Goal: Task Accomplishment & Management: Use online tool/utility

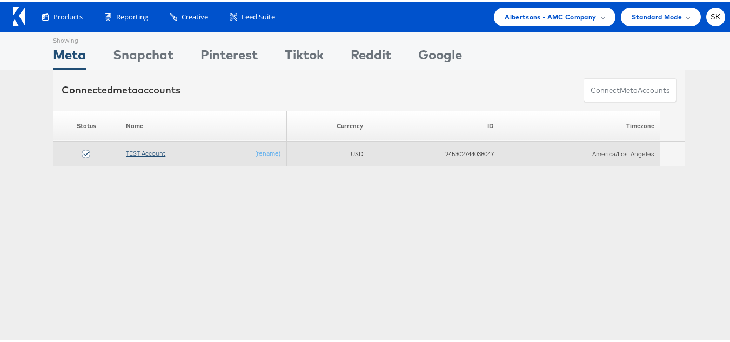
click at [139, 151] on link "TEST Account" at bounding box center [145, 152] width 39 height 8
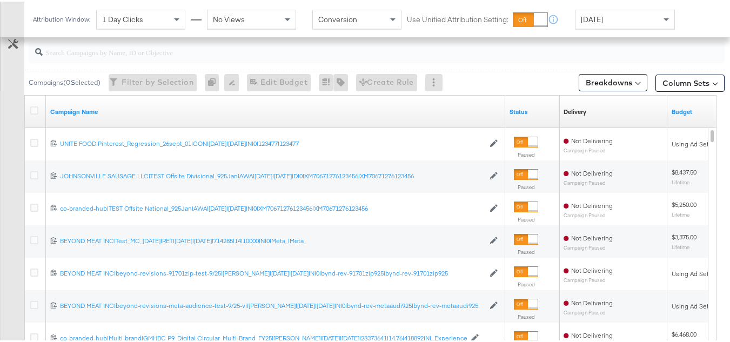
scroll to position [432, 0]
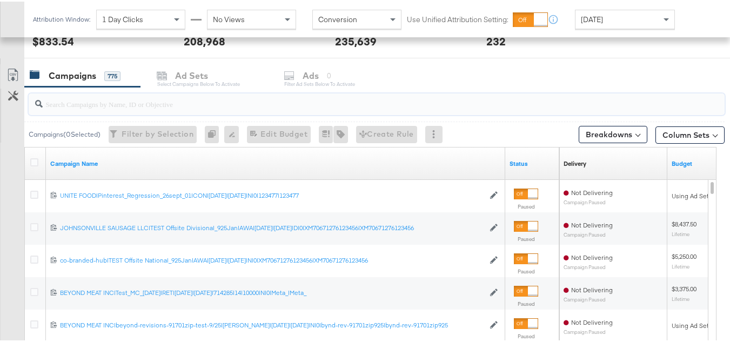
click at [104, 102] on input "search" at bounding box center [353, 98] width 620 height 21
paste input "co-branded-hub|Multi-brand|GMHBC P9_Digital Circular_Multi-Brand_FY25|[PERSON_N…"
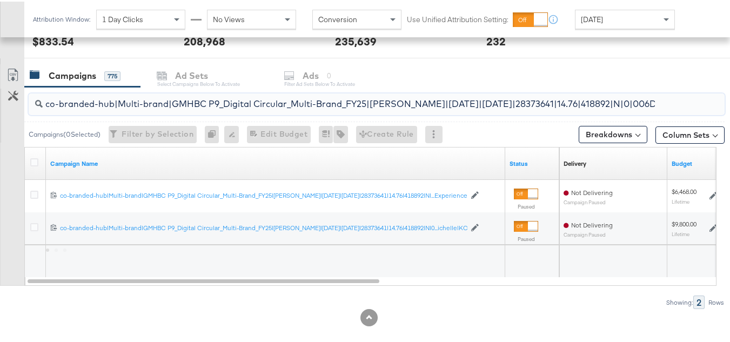
scroll to position [0, 230]
type input "co-branded-hub|Multi-brand|GMHBC P9_Digital Circular_Multi-Brand_FY25|[PERSON_N…"
click at [31, 163] on icon at bounding box center [34, 161] width 8 height 8
click at [0, 0] on input "checkbox" at bounding box center [0, 0] width 0 height 0
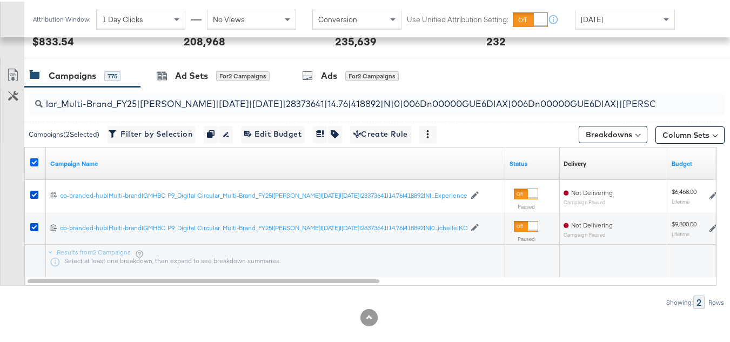
scroll to position [0, 0]
click at [250, 86] on div "co-branded-hub|Multi-brand|GMHBC P9_Digital Circular_Multi-Brand_FY25|[PERSON_N…" at bounding box center [374, 102] width 700 height 35
click at [241, 71] on div "for 2 Campaigns" at bounding box center [242, 75] width 53 height 10
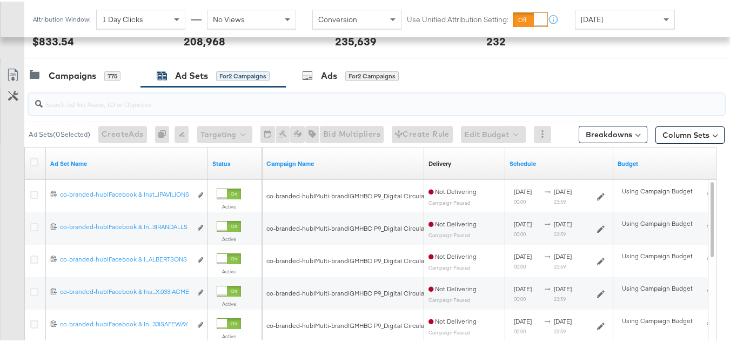
click at [156, 105] on input "search" at bounding box center [353, 98] width 620 height 21
paste input "co-branded-hub|Facebook & Instagram|Social Media|FBIG - Premium Carousel & Prod…"
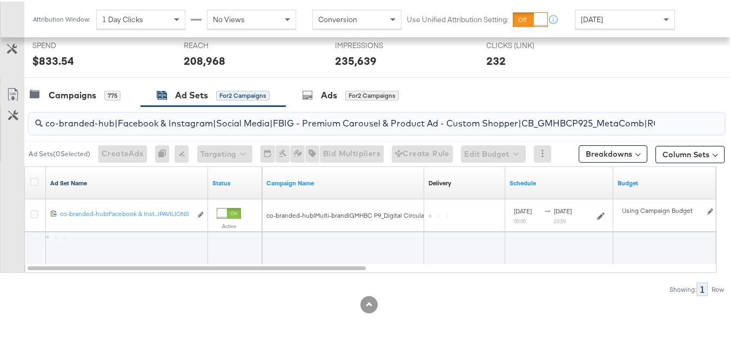
scroll to position [0, 515]
type input "co-branded-hub|Facebook & Instagram|Social Media|FBIG - Premium Carousel & Prod…"
click at [36, 176] on icon at bounding box center [34, 180] width 8 height 8
click at [0, 0] on input "checkbox" at bounding box center [0, 0] width 0 height 0
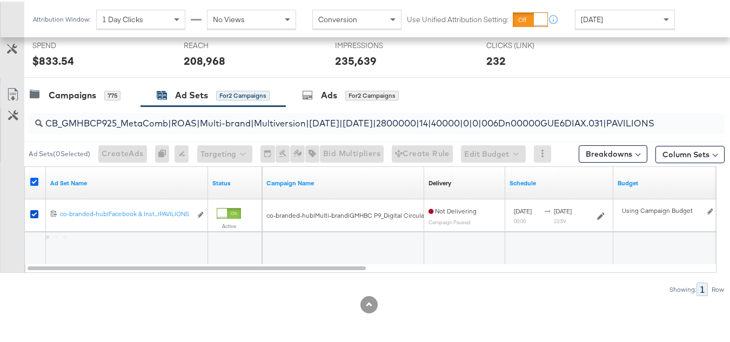
scroll to position [0, 0]
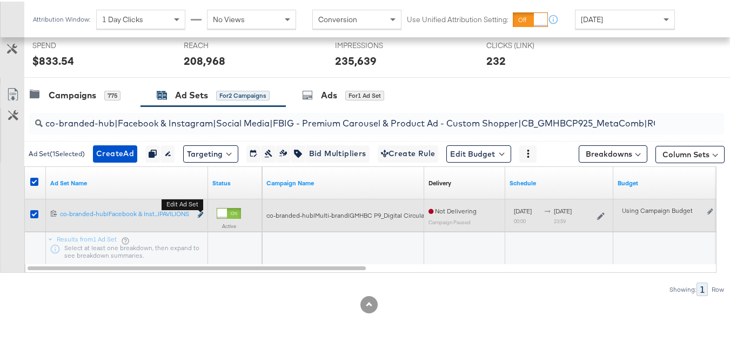
click at [199, 212] on icon "link" at bounding box center [200, 213] width 5 height 6
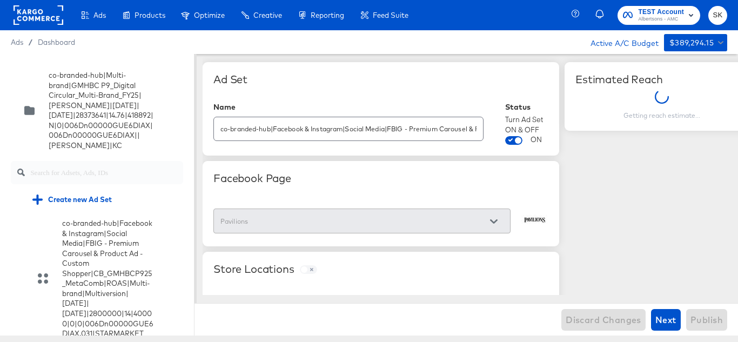
scroll to position [1769, 0]
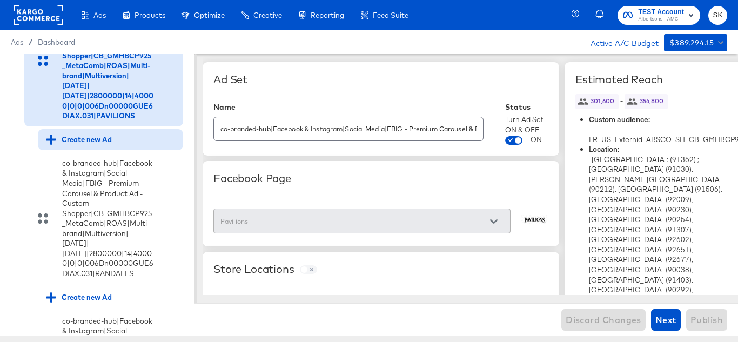
click at [77, 145] on div "Create new Ad" at bounding box center [79, 140] width 66 height 10
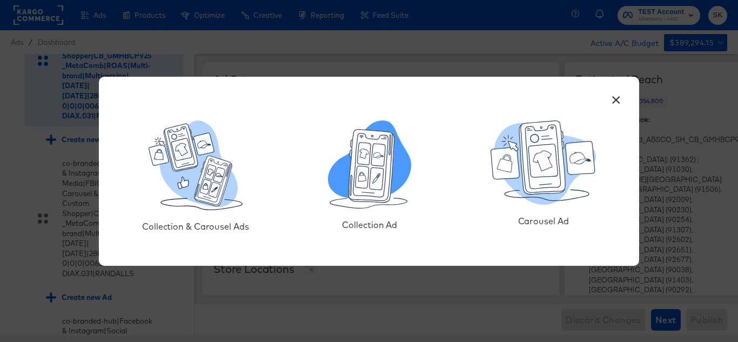
click at [357, 180] on icon at bounding box center [363, 177] width 14 height 22
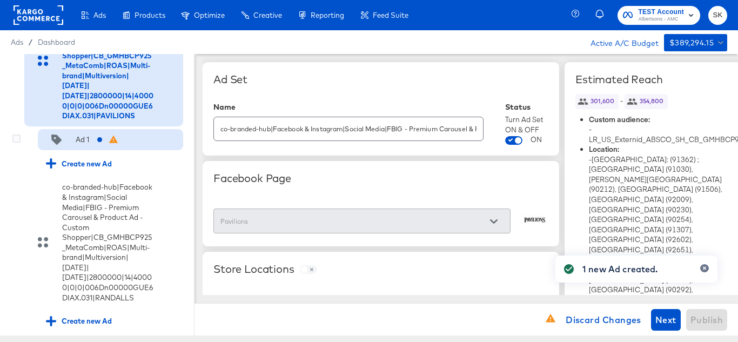
click at [89, 145] on div "Ad 1" at bounding box center [83, 140] width 14 height 10
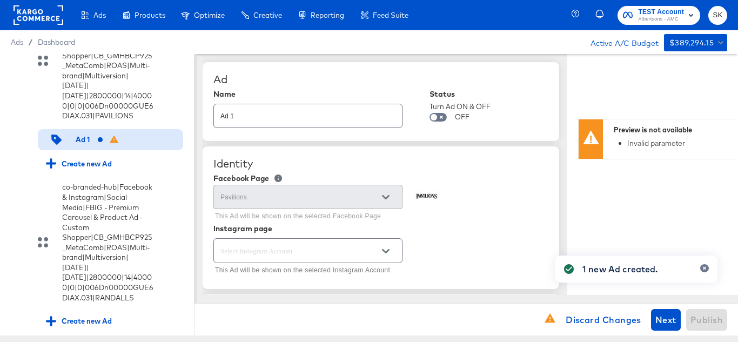
click at [280, 107] on input "Ad 1" at bounding box center [308, 111] width 188 height 23
paste input "co-branded-hub|Facebook & Instagram|Social Media|FBIG - Video - Custom Shopper|…"
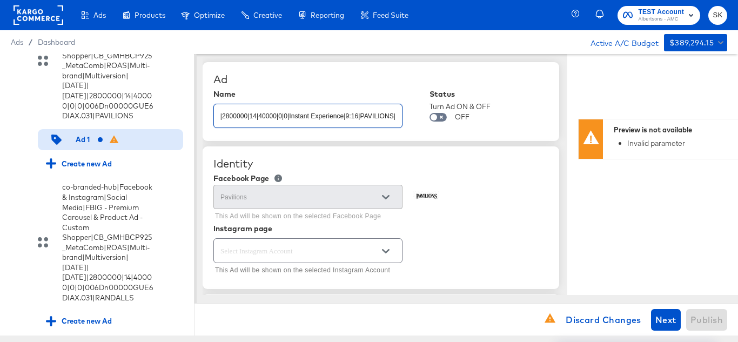
type input "co-branded-hub|Facebook & Instagram|Social Media|FBIG - Video - Custom Shopper|…"
type textarea "x"
click at [360, 75] on div "Ad" at bounding box center [380, 79] width 335 height 13
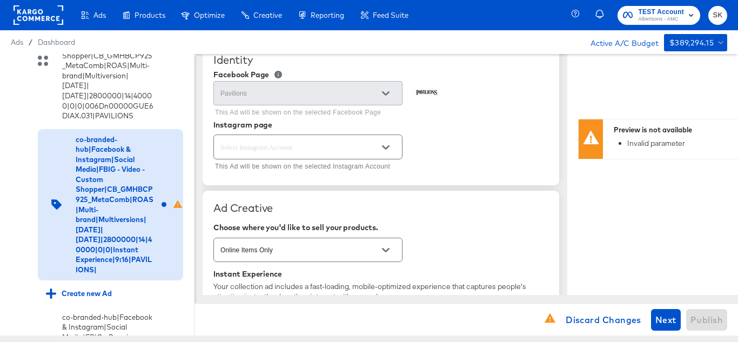
scroll to position [108, 0]
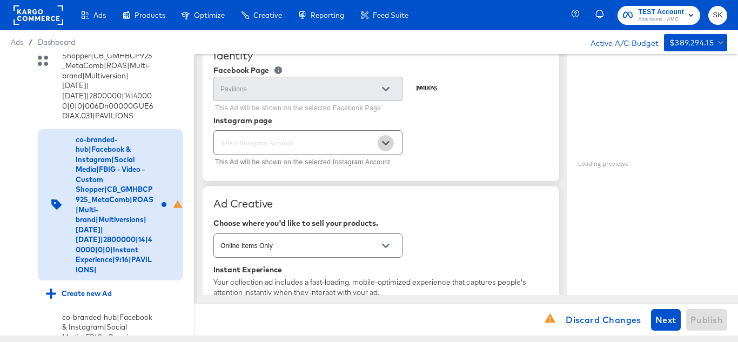
click at [387, 142] on icon "Open" at bounding box center [386, 143] width 8 height 8
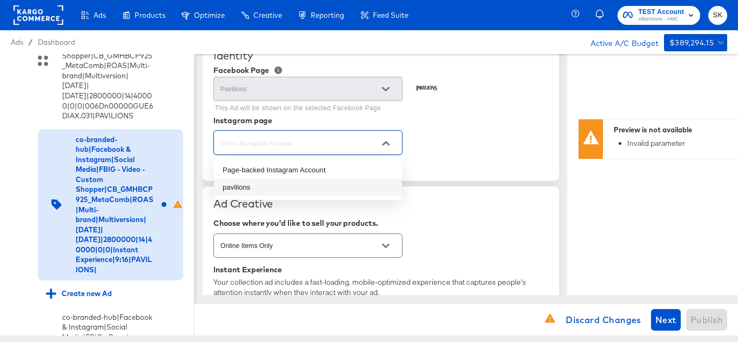
click at [244, 189] on li "pavilions" at bounding box center [308, 187] width 188 height 17
type textarea "x"
type input "pavilions"
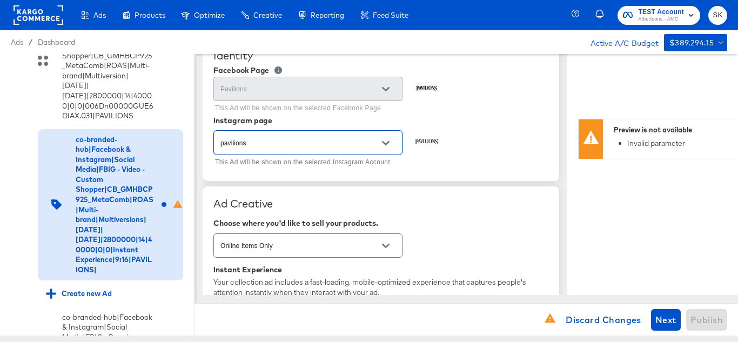
click at [507, 136] on div "pavilions This Ad will be shown on the selected Instagram Account" at bounding box center [380, 149] width 335 height 42
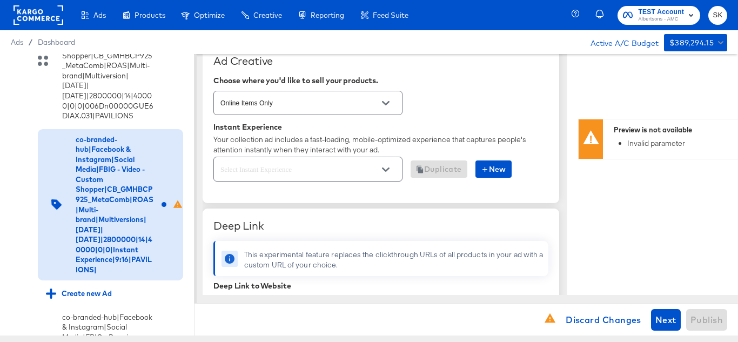
scroll to position [270, 0]
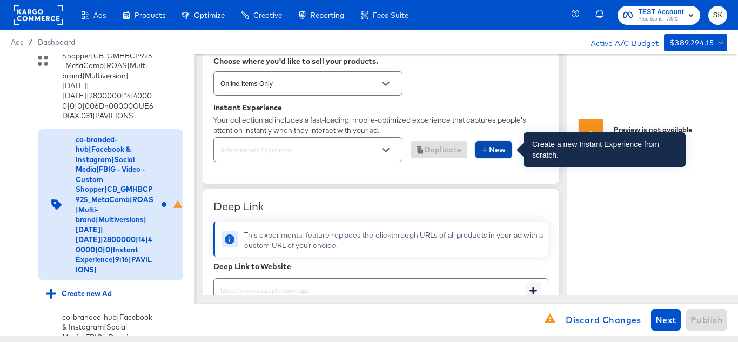
click at [501, 151] on span "New" at bounding box center [493, 150] width 25 height 14
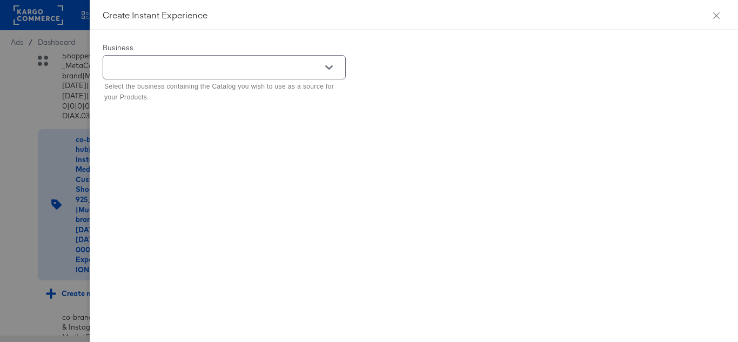
click at [333, 67] on button "Open" at bounding box center [329, 67] width 16 height 16
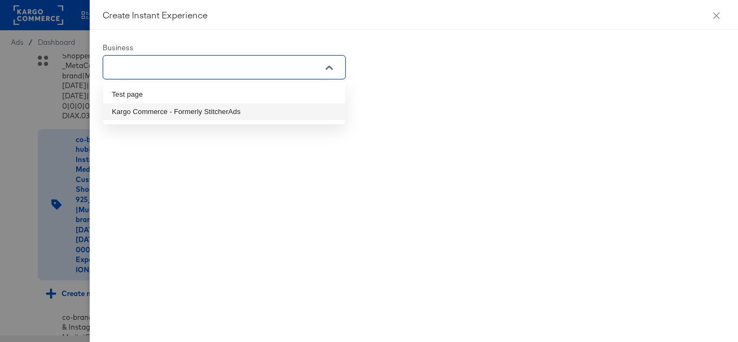
click at [173, 112] on li "Kargo Commerce - Formerly StitcherAds" at bounding box center [224, 111] width 242 height 17
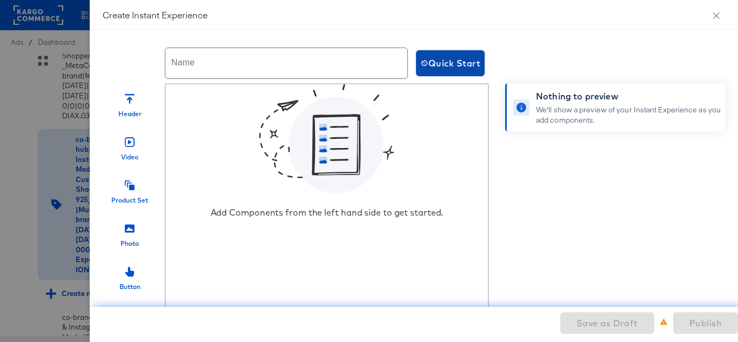
click at [440, 67] on span "Quick Start" at bounding box center [450, 63] width 60 height 15
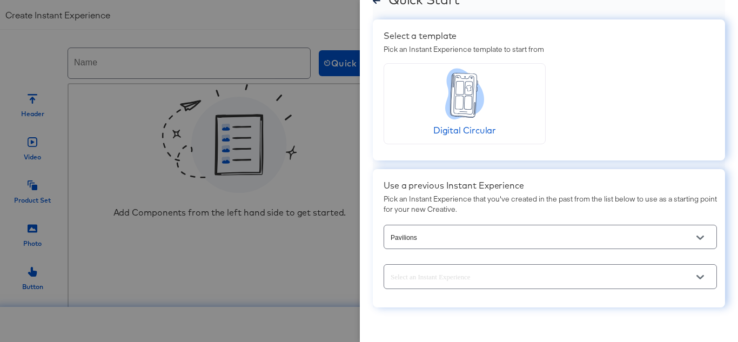
scroll to position [41, 0]
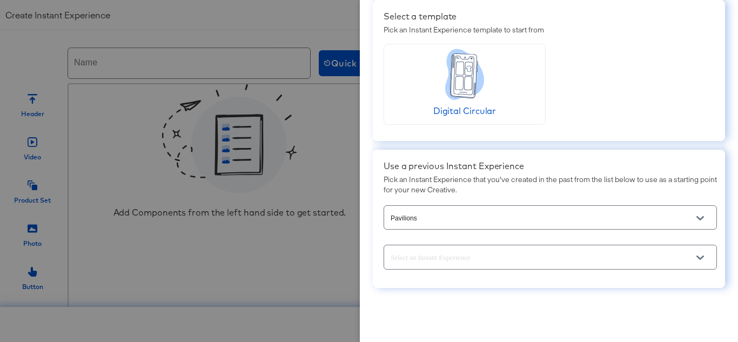
click at [697, 220] on icon "Open" at bounding box center [701, 219] width 8 height 8
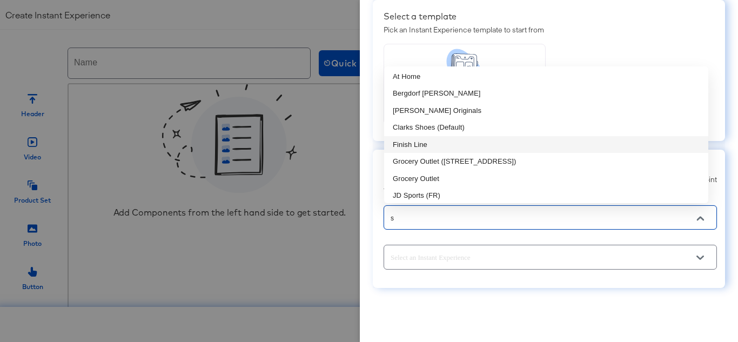
scroll to position [0, 0]
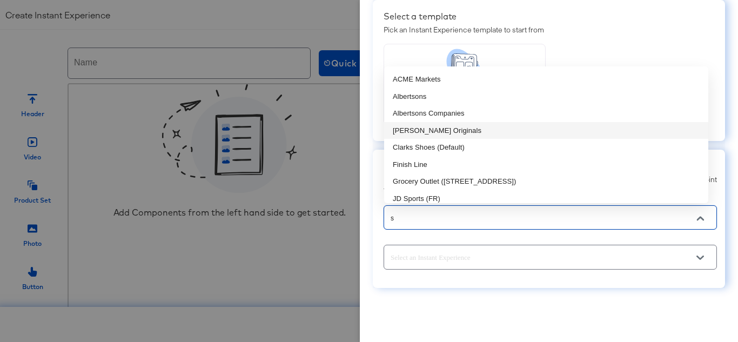
type input "sa"
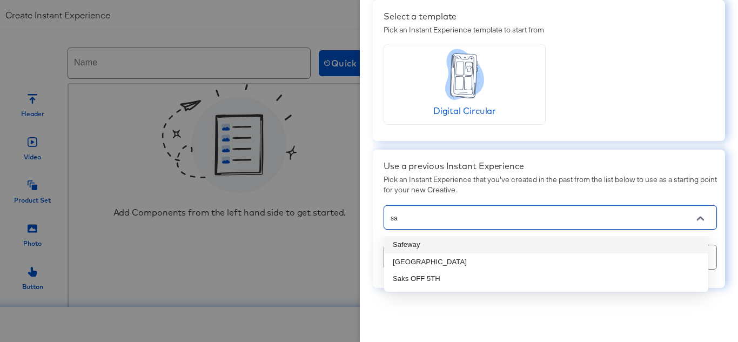
click at [419, 245] on li "Safeway" at bounding box center [546, 244] width 324 height 17
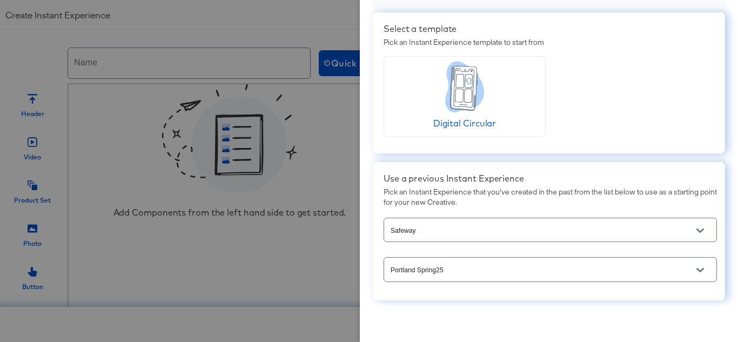
scroll to position [41, 0]
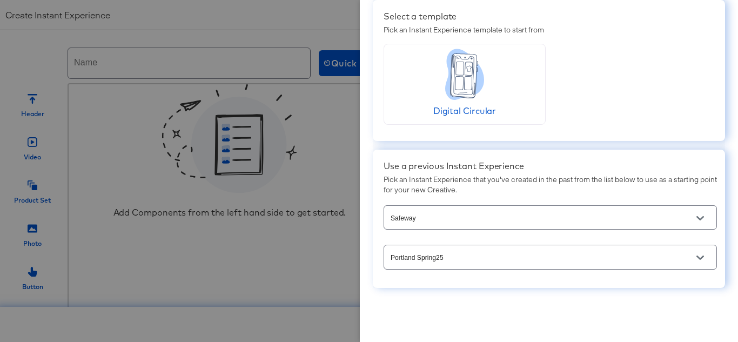
click at [699, 263] on div at bounding box center [700, 258] width 23 height 16
click at [697, 257] on icon "Open" at bounding box center [701, 258] width 8 height 4
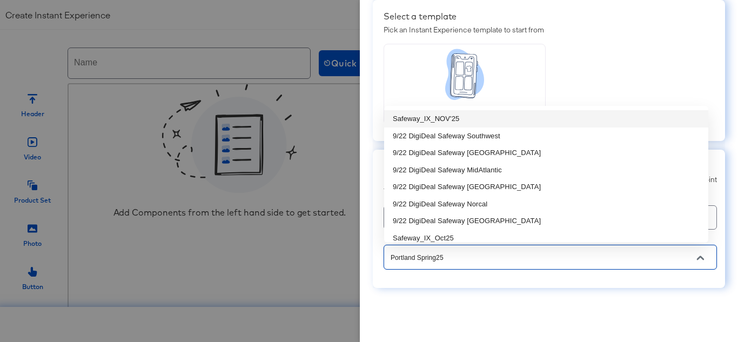
click at [452, 119] on li "Safeway_IX_NOV'25" at bounding box center [546, 118] width 324 height 17
type input "Safeway_IX_NOV'25"
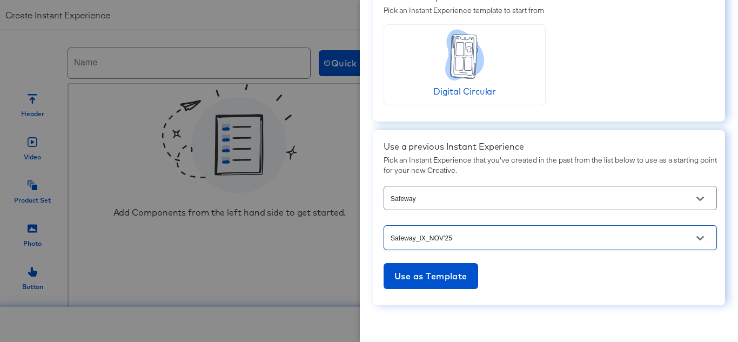
scroll to position [77, 0]
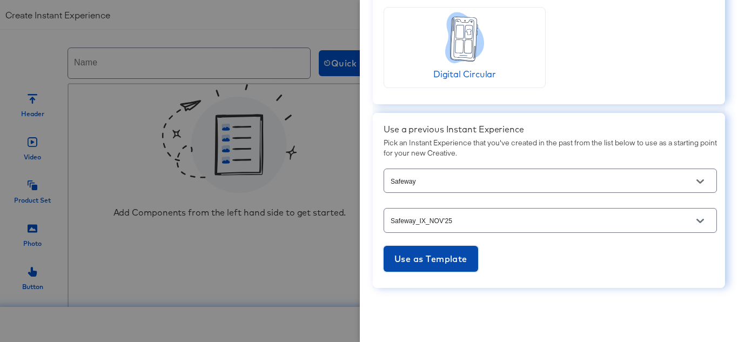
click at [446, 262] on span "Use as Template" at bounding box center [430, 258] width 73 height 15
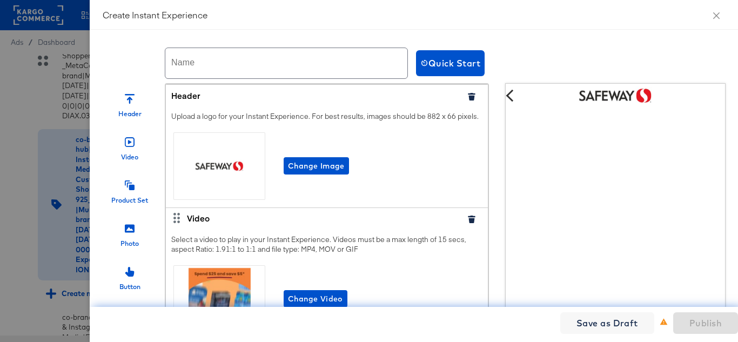
click at [246, 51] on input "text" at bounding box center [286, 63] width 242 height 30
paste input "Safeway_IX_NOV'25"
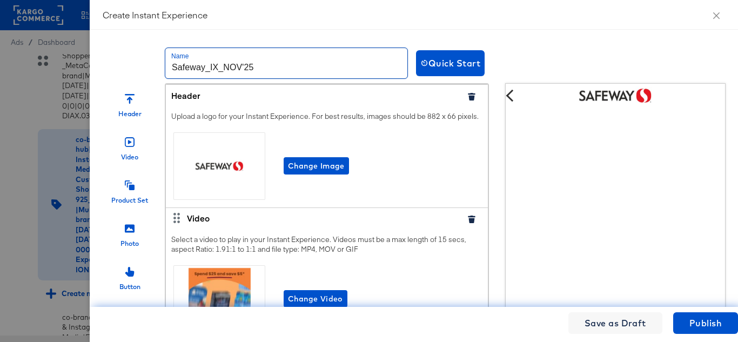
drag, startPoint x: 204, startPoint y: 67, endPoint x: 129, endPoint y: 69, distance: 75.1
click at [128, 67] on div "Name Safeway_IX_NOV'25 Quick Start" at bounding box center [535, 63] width 865 height 41
paste input ""Pavilions (Carousel + IX)""
click at [174, 63] on input ""Pavilions_IX_NOV'25" at bounding box center [286, 63] width 242 height 30
click at [283, 68] on input "Pavilions_IX_NOV'25" at bounding box center [286, 63] width 242 height 30
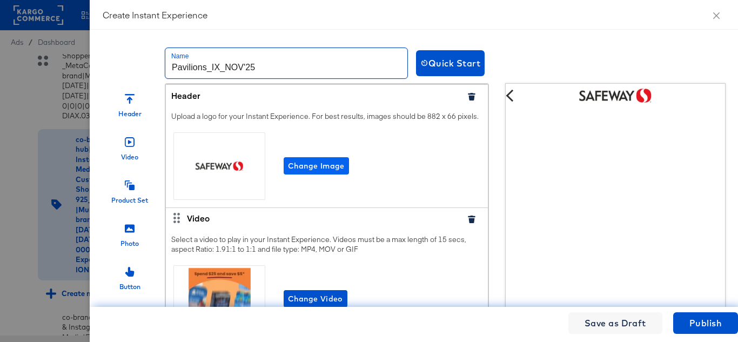
type input "Pavilions_IX_NOV'25"
click at [307, 173] on span "Change Image" at bounding box center [316, 166] width 57 height 14
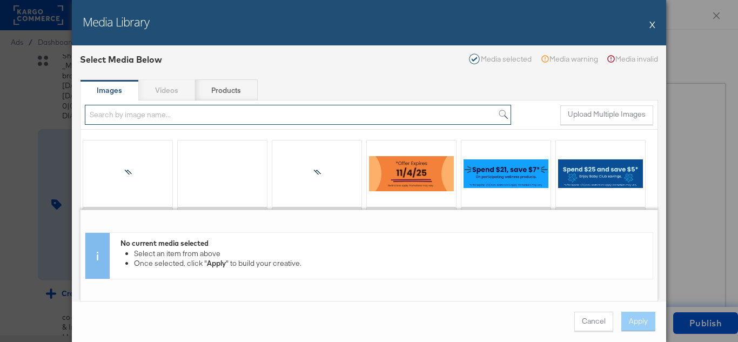
click at [148, 117] on input "search" at bounding box center [298, 115] width 426 height 20
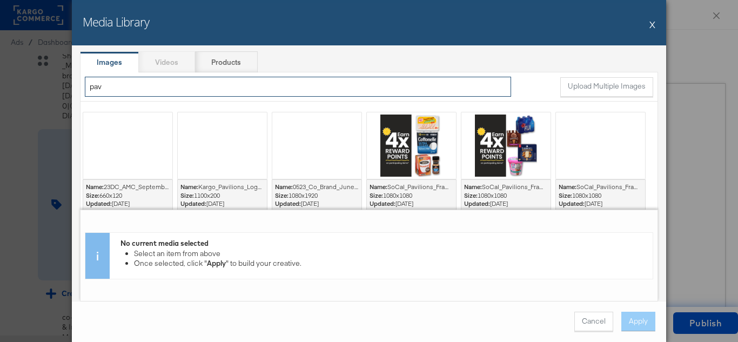
scroll to position [54, 0]
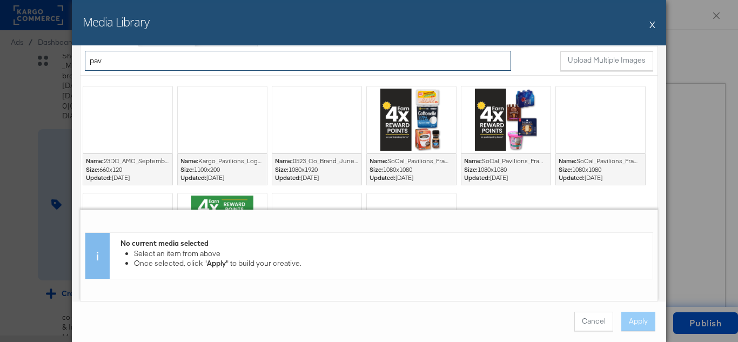
click at [149, 59] on input "pav" at bounding box center [298, 61] width 426 height 20
paste input ""Pavilions (Carousel + IX)""
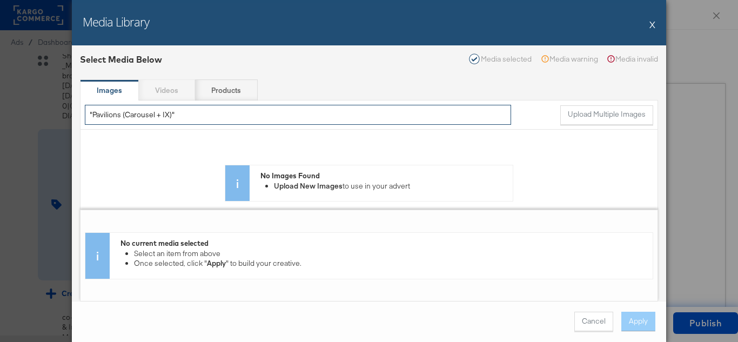
click at [70, 116] on div "Media Library X Select Media Below Media selected Media warning Media invalid I…" at bounding box center [369, 171] width 738 height 342
drag, startPoint x: 122, startPoint y: 112, endPoint x: 209, endPoint y: 109, distance: 86.5
click at [209, 109] on input "Pavilions (Carousel + IX)"" at bounding box center [298, 115] width 426 height 20
click at [171, 111] on input "Pavilions (Carousel + IX)"" at bounding box center [298, 115] width 426 height 20
drag, startPoint x: 118, startPoint y: 115, endPoint x: 256, endPoint y: 106, distance: 138.1
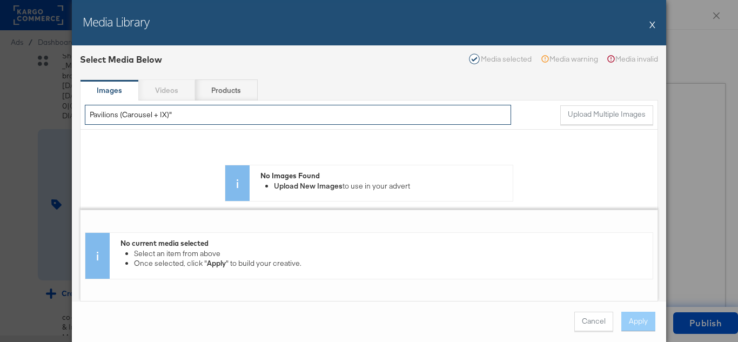
click at [252, 106] on input "Pavilions (Carousel + IX)"" at bounding box center [298, 115] width 426 height 20
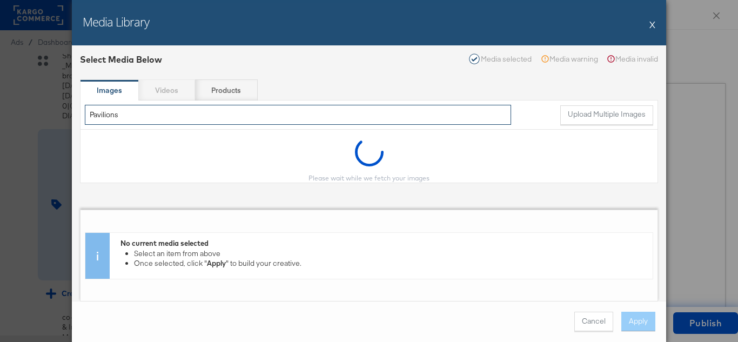
click at [278, 116] on input "Pavilions" at bounding box center [298, 115] width 426 height 20
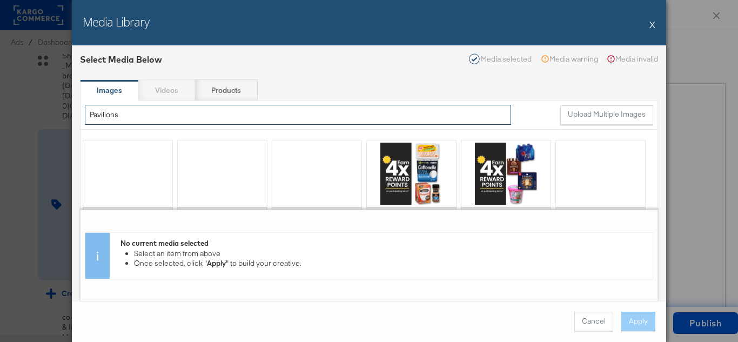
scroll to position [54, 0]
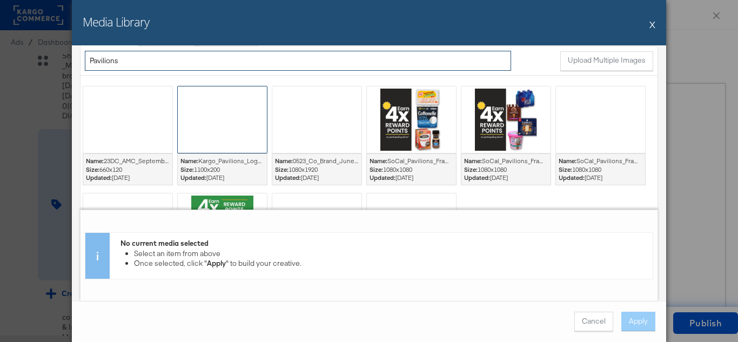
type input "Pavilions"
click at [227, 121] on div at bounding box center [222, 119] width 89 height 66
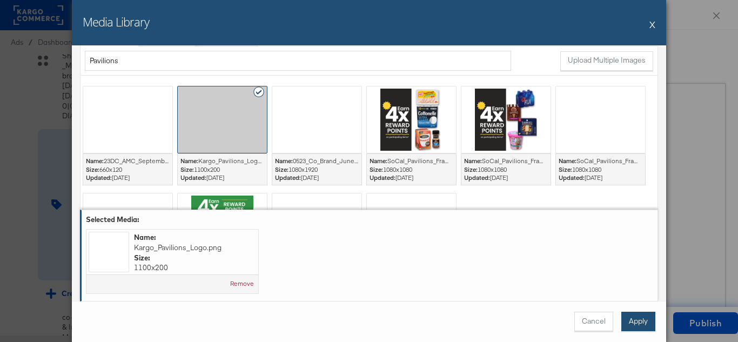
click at [637, 320] on button "Apply" at bounding box center [638, 321] width 34 height 19
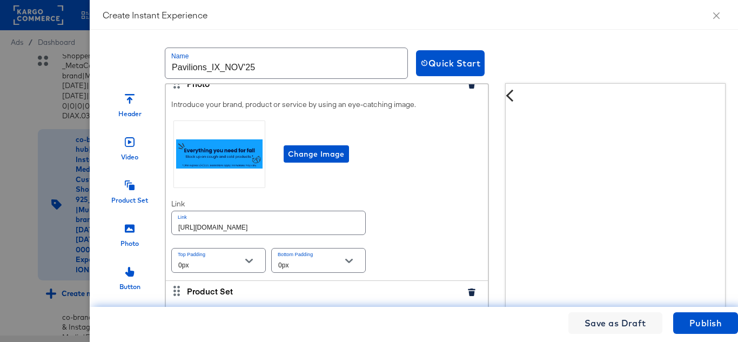
scroll to position [324, 0]
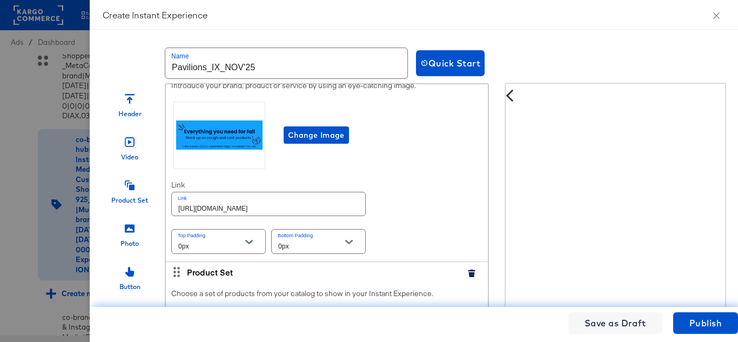
click at [312, 216] on input "[URL][DOMAIN_NAME]" at bounding box center [268, 203] width 193 height 23
paste input "pavilions"
type input "[URL][DOMAIN_NAME]"
click at [430, 207] on div "Introduce your brand, product or service by using an eye-catching image. Change…" at bounding box center [327, 168] width 322 height 186
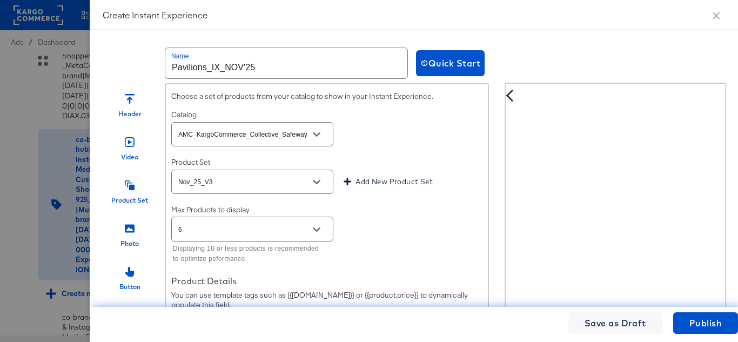
scroll to position [540, 0]
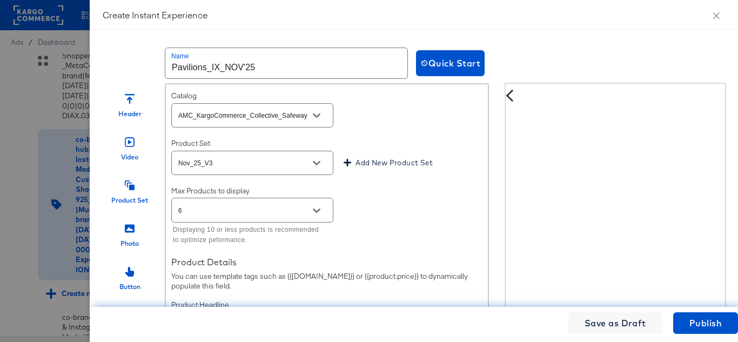
click at [316, 118] on icon "Open" at bounding box center [317, 115] width 8 height 4
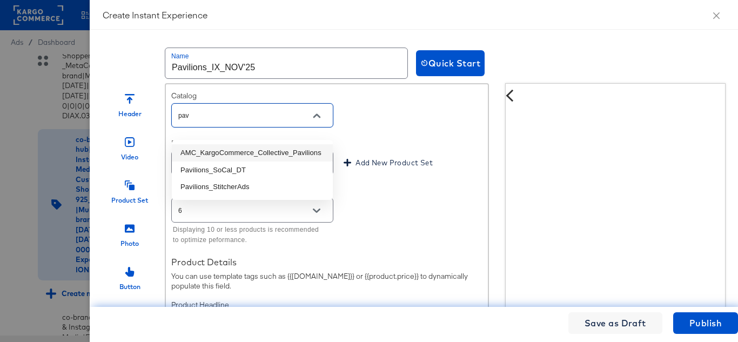
click at [252, 152] on li "AMC_KargoCommerce_Collective_Pavilions" at bounding box center [252, 152] width 161 height 17
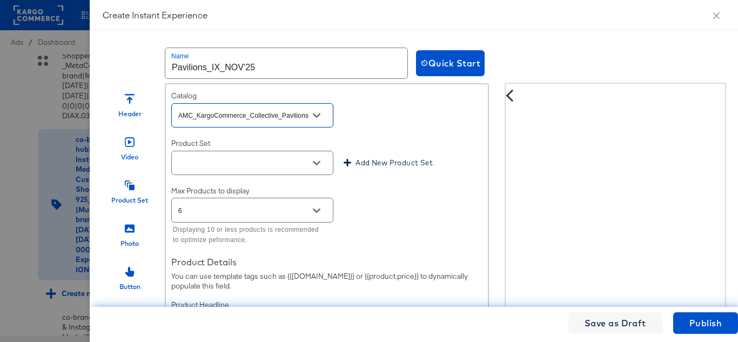
click at [320, 171] on button "Open" at bounding box center [317, 163] width 16 height 16
type input "AMC_KargoCommerce_Collective_Pavilions"
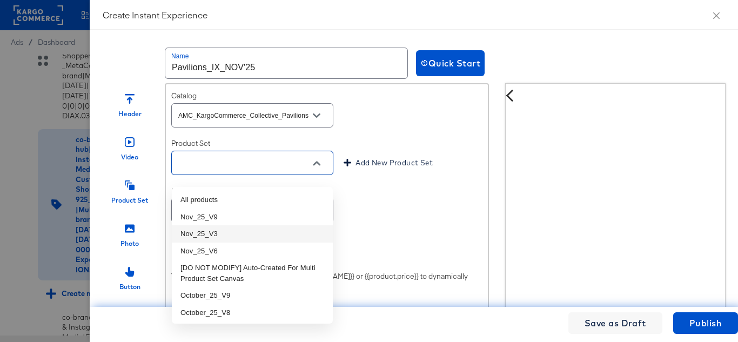
click at [225, 231] on li "Nov_25_V3" at bounding box center [252, 233] width 161 height 17
type input "Nov_25_V3"
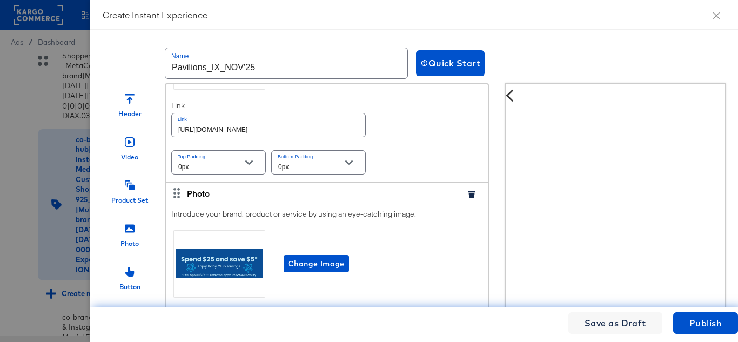
scroll to position [1027, 0]
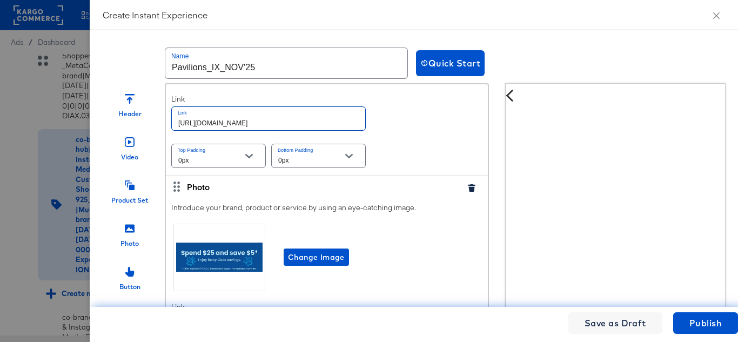
click at [290, 130] on input "[URL][DOMAIN_NAME]" at bounding box center [268, 118] width 193 height 23
paste input "pavilions"
type input "[URL][DOMAIN_NAME]"
click at [418, 142] on div "Introduce your brand, product or service by using an eye-catching image. Change…" at bounding box center [327, 82] width 322 height 186
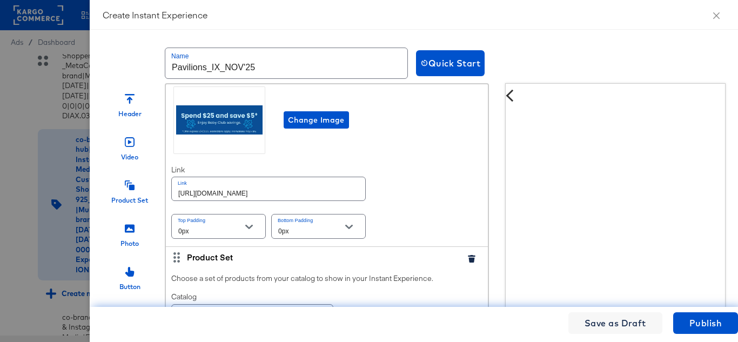
scroll to position [1189, 0]
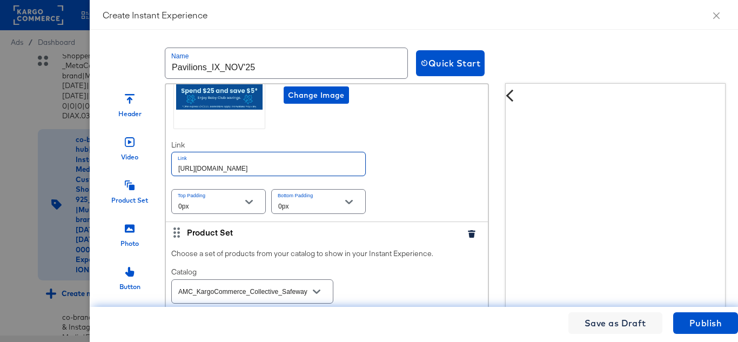
click at [306, 173] on input "[URL][DOMAIN_NAME]" at bounding box center [268, 163] width 193 height 23
paste input "pavilions"
type input "[URL][DOMAIN_NAME]"
click at [410, 173] on div "Introduce your brand, product or service by using an eye-catching image. Change…" at bounding box center [327, 128] width 322 height 186
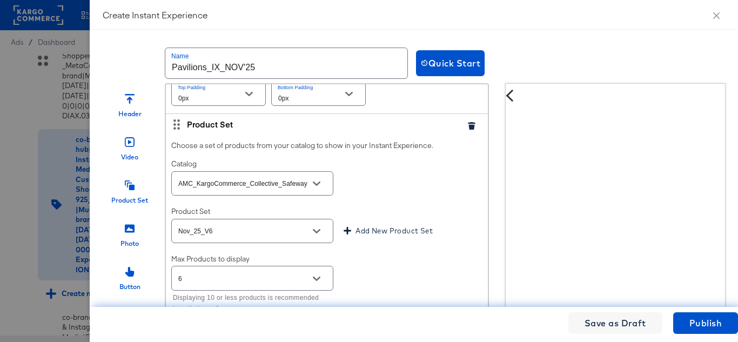
scroll to position [1351, 0]
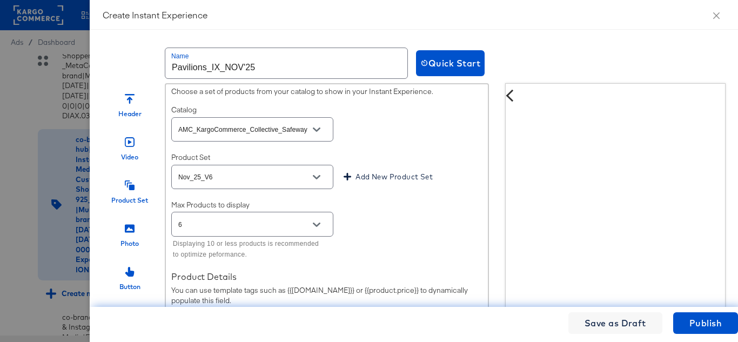
click at [317, 138] on button "Open" at bounding box center [317, 130] width 16 height 16
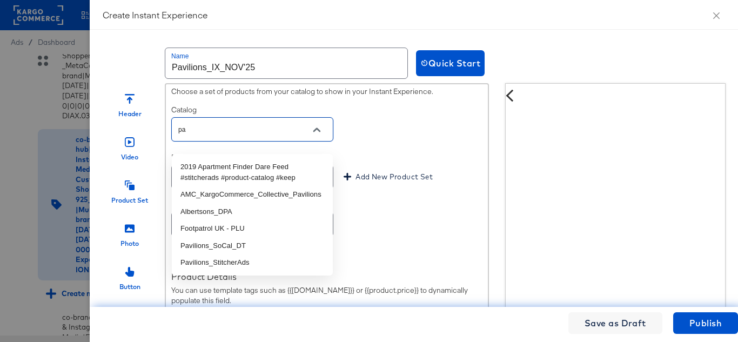
type input "pav"
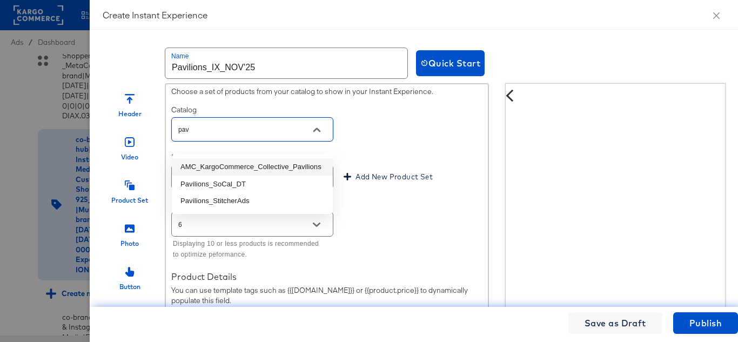
click at [271, 167] on li "AMC_KargoCommerce_Collective_Pavilions" at bounding box center [252, 166] width 161 height 17
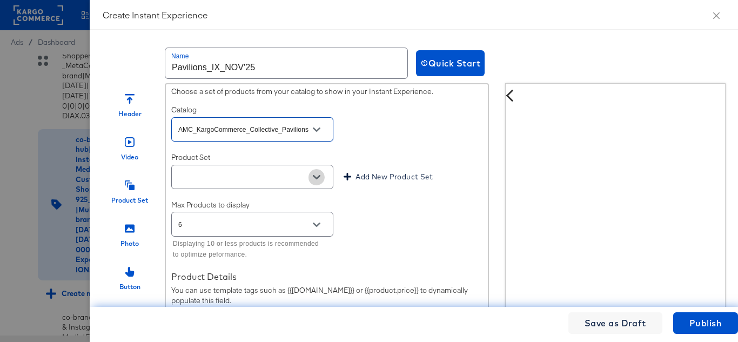
click at [314, 181] on button "Open" at bounding box center [317, 177] width 16 height 16
type input "AMC_KargoCommerce_Collective_Pavilions"
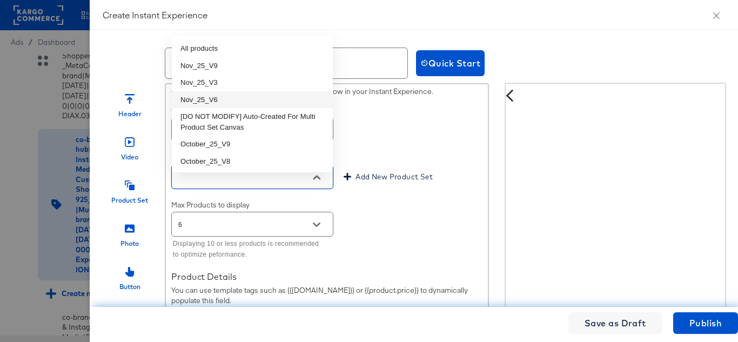
click at [219, 102] on li "Nov_25_V6" at bounding box center [252, 99] width 161 height 17
type input "Nov_25_V6"
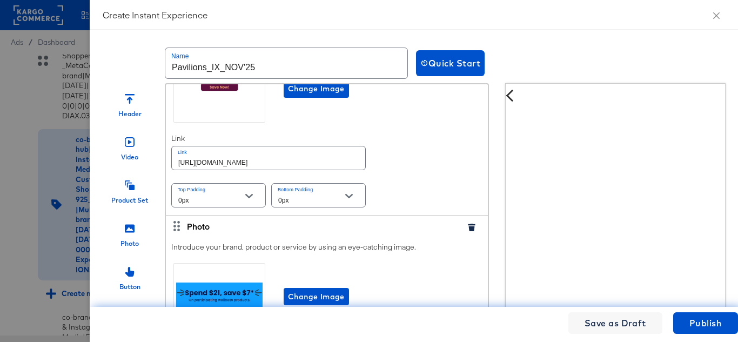
scroll to position [1837, 0]
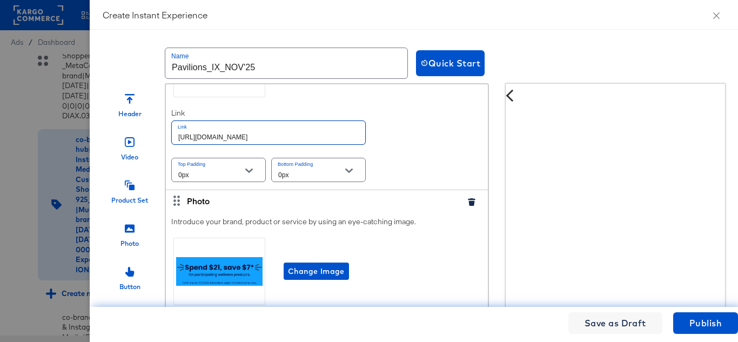
click at [270, 144] on input "[URL][DOMAIN_NAME]" at bounding box center [268, 132] width 193 height 23
paste input "pavilions"
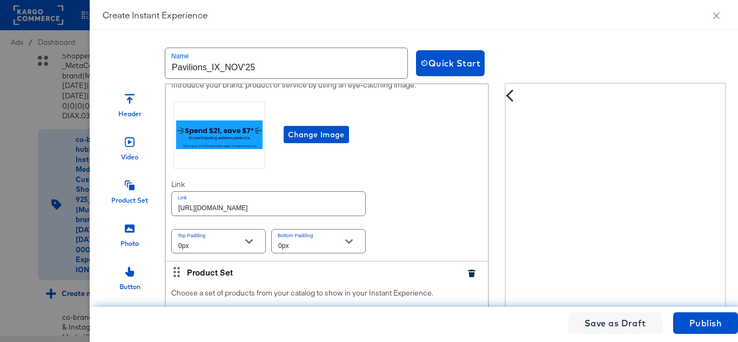
scroll to position [1999, 0]
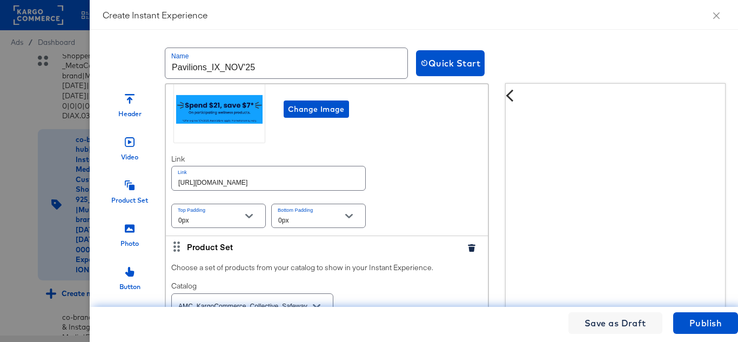
type input "[URL][DOMAIN_NAME]"
click at [293, 185] on input "[URL][DOMAIN_NAME]" at bounding box center [268, 177] width 193 height 23
paste input "pavilions"
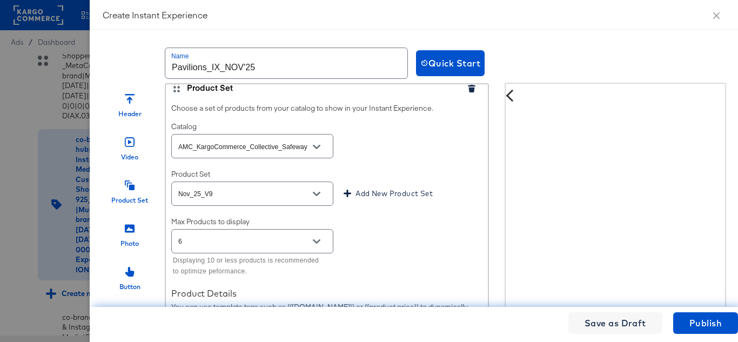
scroll to position [2162, 0]
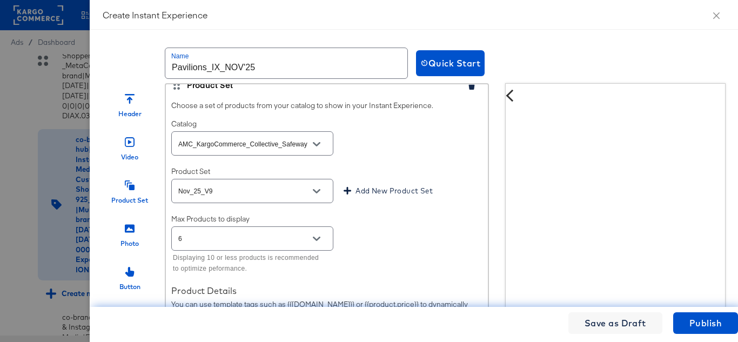
click at [313, 148] on icon "Open" at bounding box center [317, 144] width 8 height 8
type input "[URL][DOMAIN_NAME]"
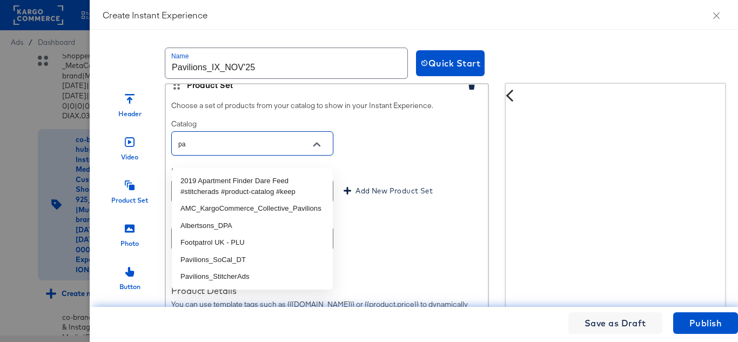
type input "pav"
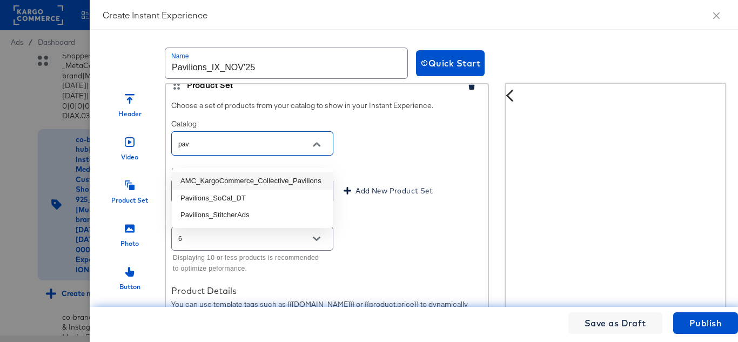
click at [265, 179] on li "AMC_KargoCommerce_Collective_Pavilions" at bounding box center [252, 180] width 161 height 17
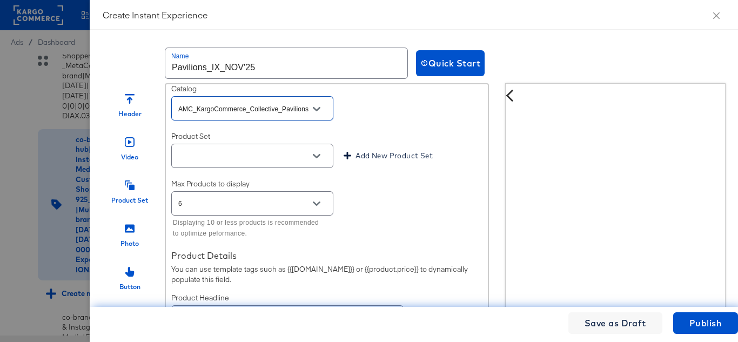
scroll to position [2216, 0]
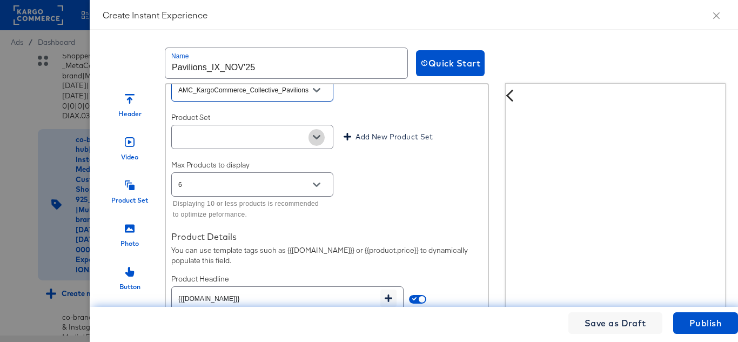
click at [316, 139] on icon "Open" at bounding box center [317, 137] width 8 height 4
type input "AMC_KargoCommerce_Collective_Pavilions"
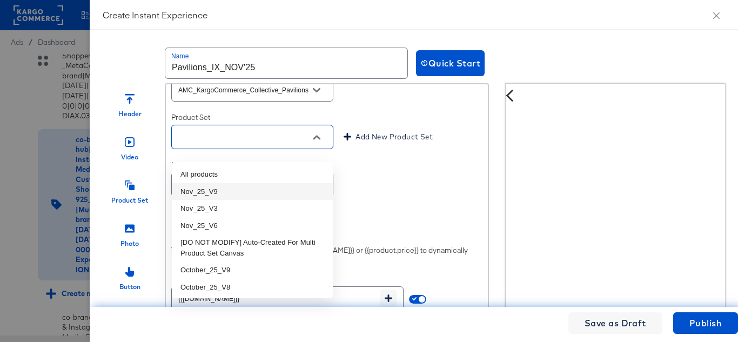
click at [225, 189] on li "Nov_25_V9" at bounding box center [252, 191] width 161 height 17
type input "Nov_25_V9"
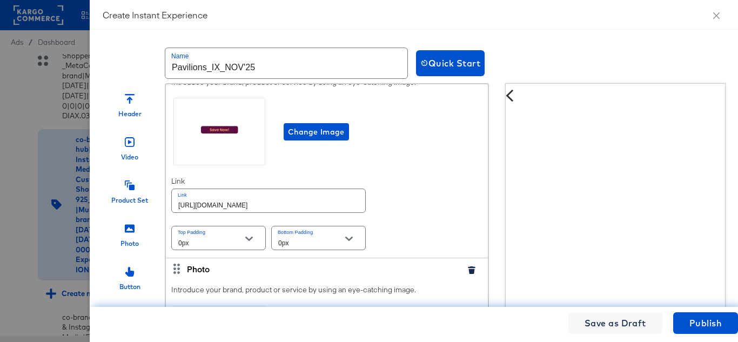
scroll to position [2648, 0]
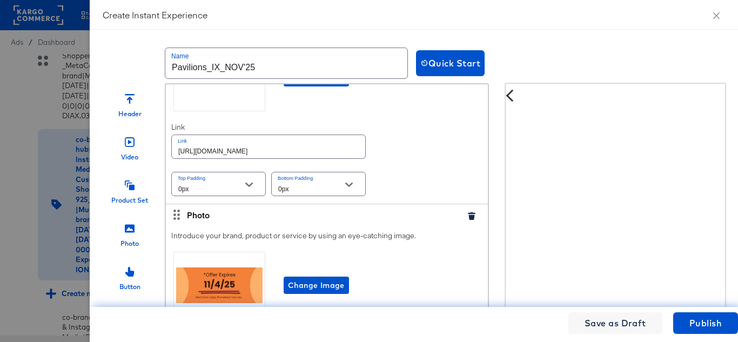
click at [303, 159] on div "[URL][DOMAIN_NAME]" at bounding box center [268, 147] width 195 height 24
paste input "pavilions"
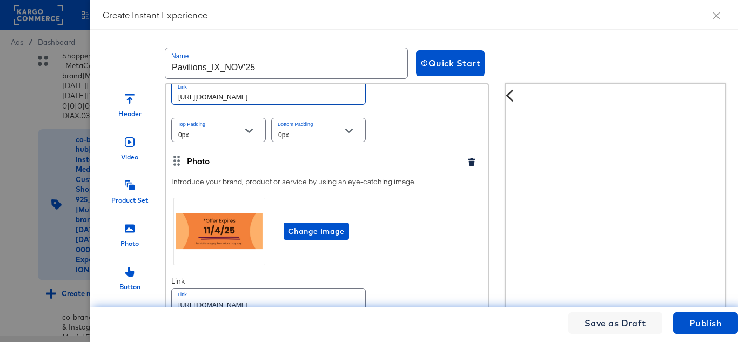
scroll to position [2755, 0]
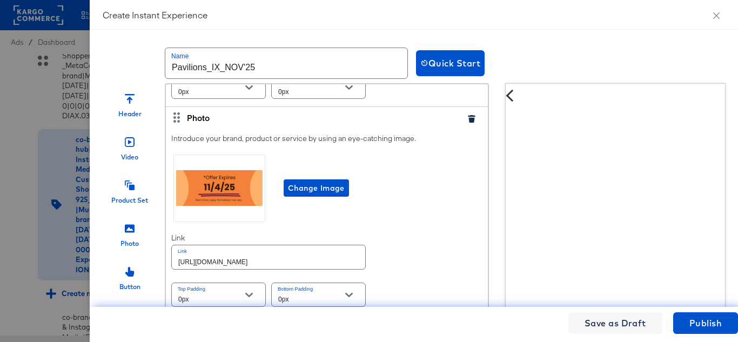
type input "[URL][DOMAIN_NAME]"
click at [267, 258] on input "[URL][DOMAIN_NAME]" at bounding box center [268, 256] width 193 height 23
paste input "pavilions"
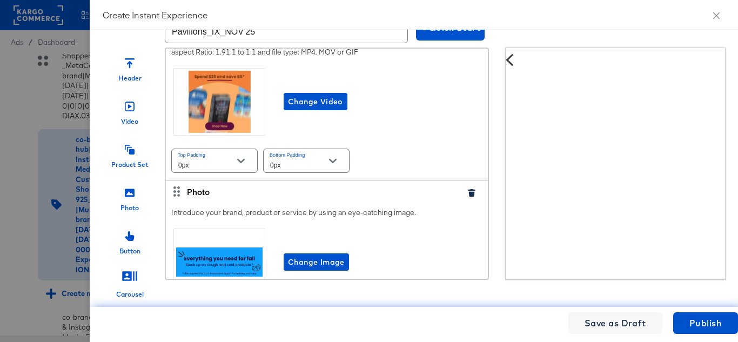
scroll to position [0, 0]
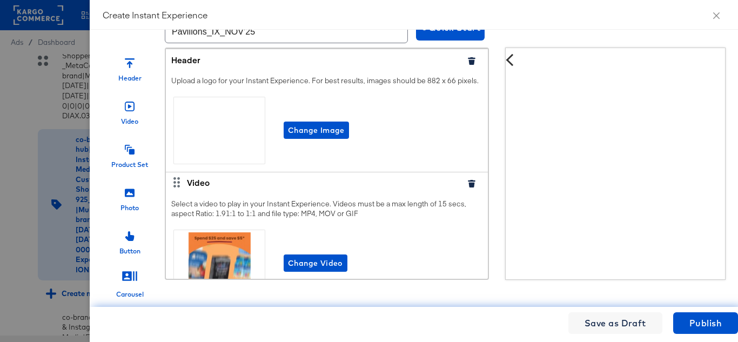
type input "[URL][DOMAIN_NAME]"
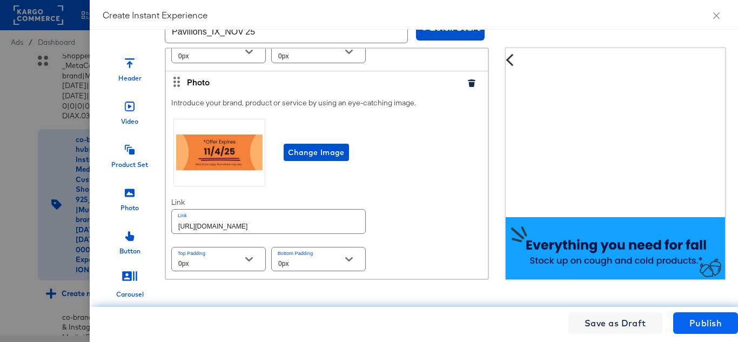
scroll to position [162, 0]
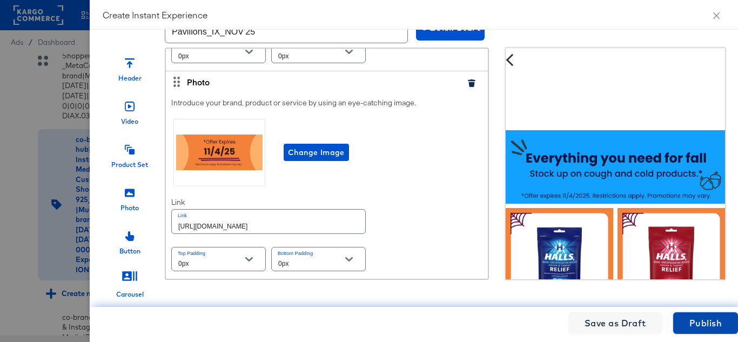
click at [702, 323] on span "Publish" at bounding box center [706, 323] width 32 height 15
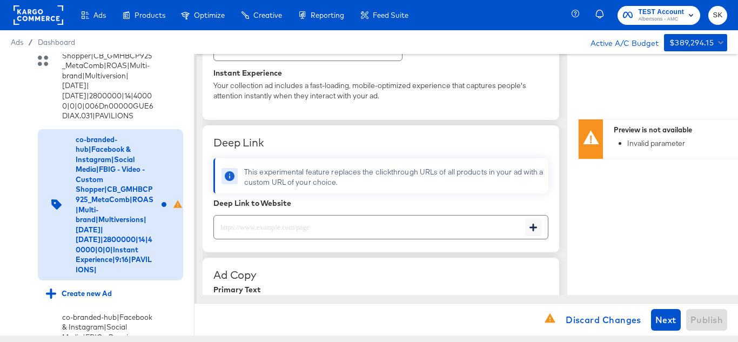
scroll to position [324, 0]
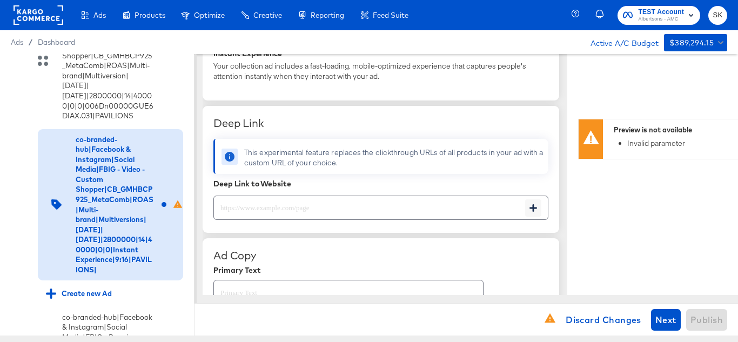
click at [272, 211] on input "text" at bounding box center [369, 203] width 311 height 23
paste input "[URL][DOMAIN_NAME]"
type input "[URL][DOMAIN_NAME]"
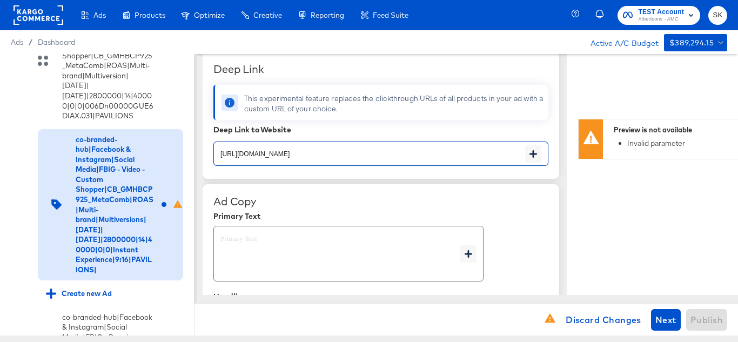
type textarea "x"
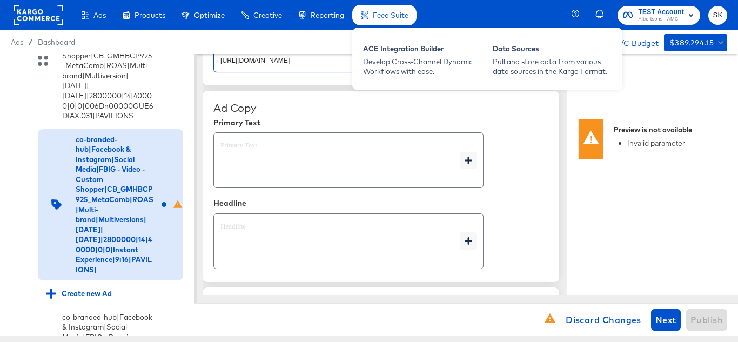
scroll to position [531, 0]
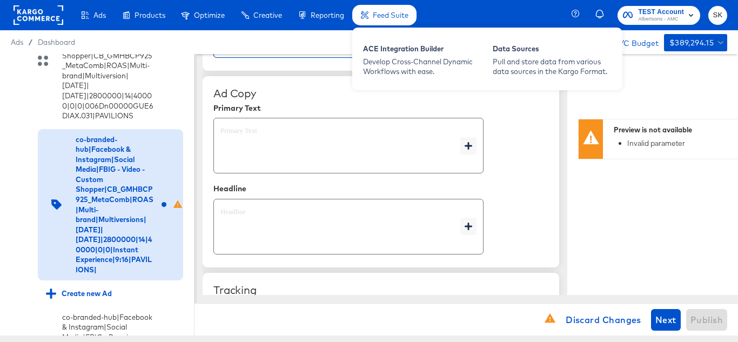
type input "[URL][DOMAIN_NAME]"
type textarea "x"
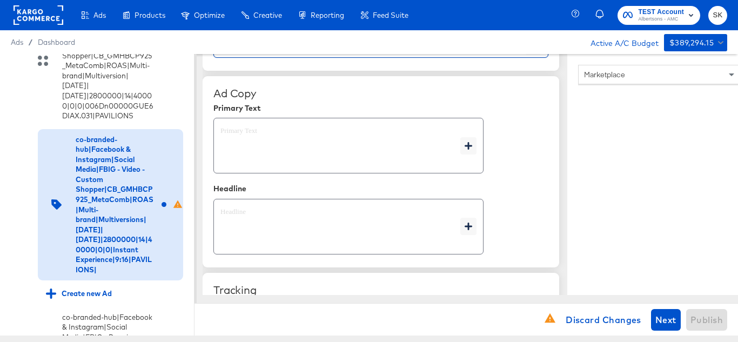
type textarea "x"
click at [284, 159] on textarea at bounding box center [340, 145] width 240 height 39
type textarea "x"
paste textarea "Shop your favorite brands for you and your home!"
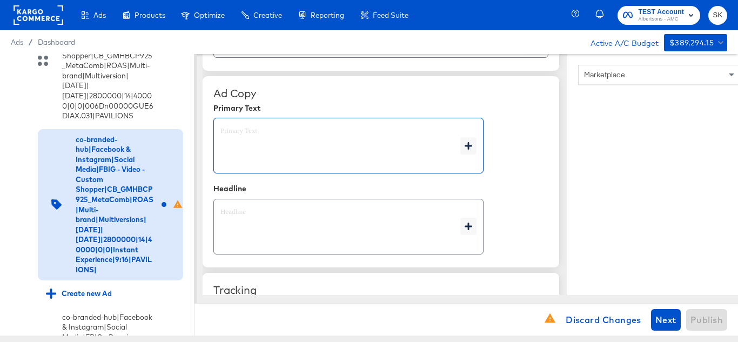
type textarea "Shop your favorite brands for you and your home!"
type textarea "x"
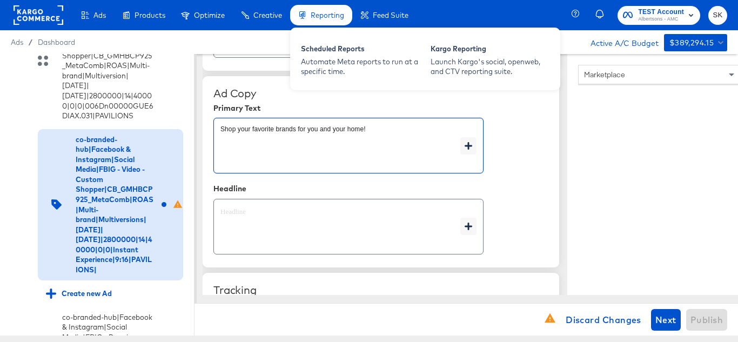
type textarea "Shop your favorite brands for you and your home!"
type textarea "x"
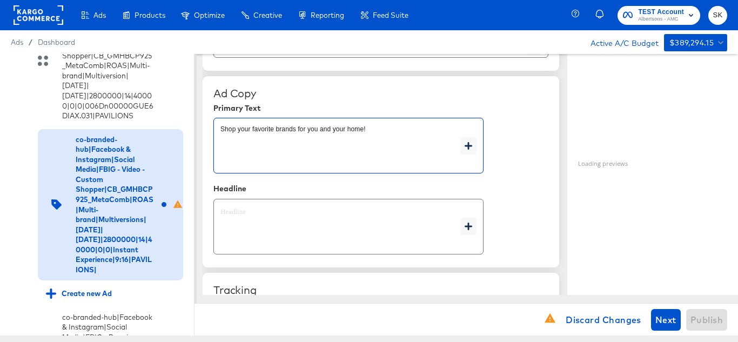
type textarea "x"
click at [253, 232] on textarea at bounding box center [340, 227] width 240 height 39
type textarea "x"
paste textarea "Explore latest arrivals"
type textarea "Explore latest arrivals"
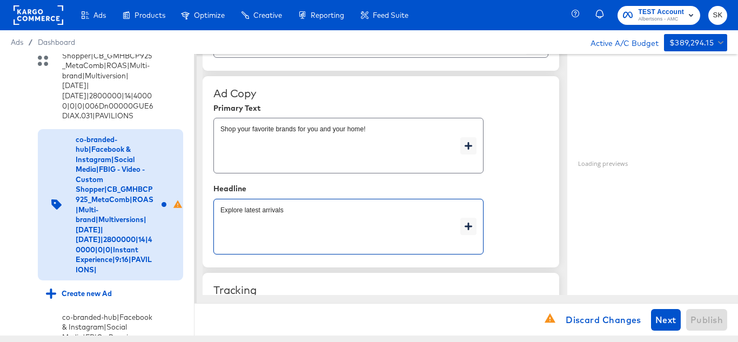
type textarea "x"
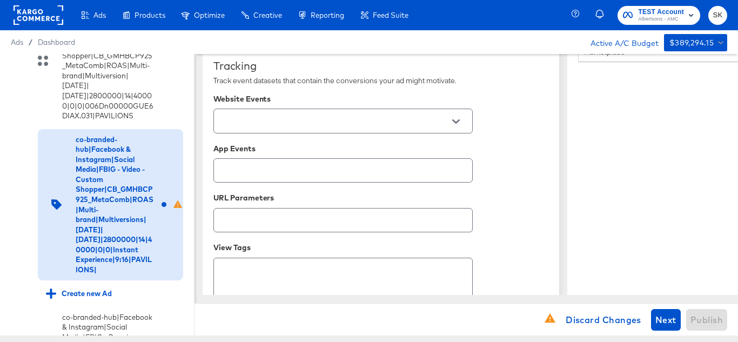
scroll to position [757, 0]
click at [458, 124] on icon "Open" at bounding box center [456, 121] width 8 height 8
type textarea "Explore latest arrivals"
type textarea "x"
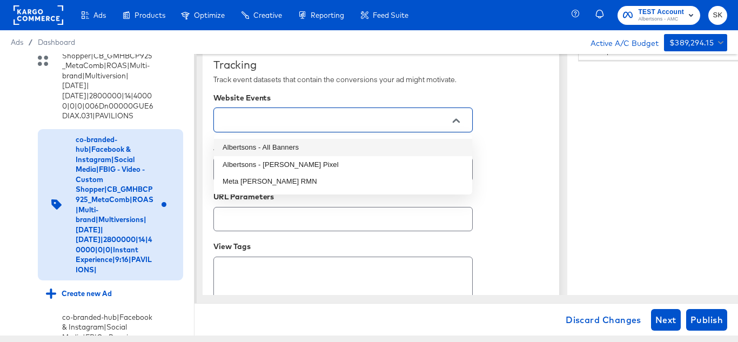
click at [276, 148] on li "Albertsons - All Banners" at bounding box center [343, 147] width 258 height 17
type textarea "x"
type input "Albertsons - All Banners"
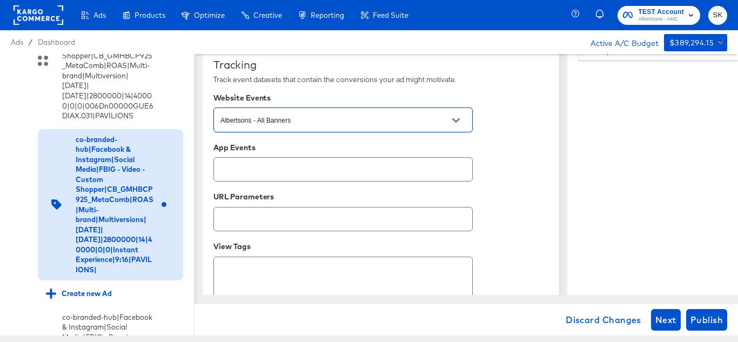
click at [523, 132] on div "Tracking Track event datasets that contain the conversions your ad might motiva…" at bounding box center [380, 192] width 335 height 269
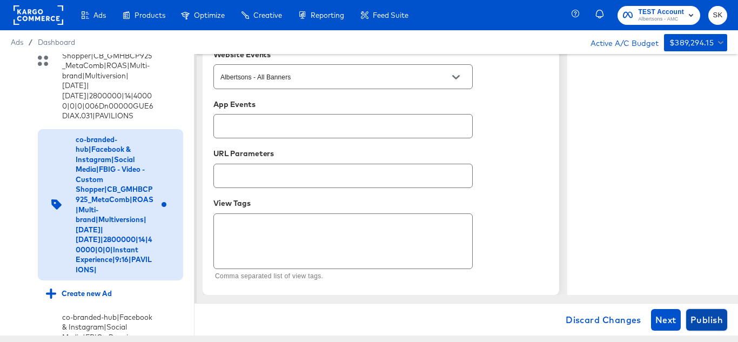
click at [723, 325] on button "Publish" at bounding box center [706, 320] width 41 height 22
type textarea "x"
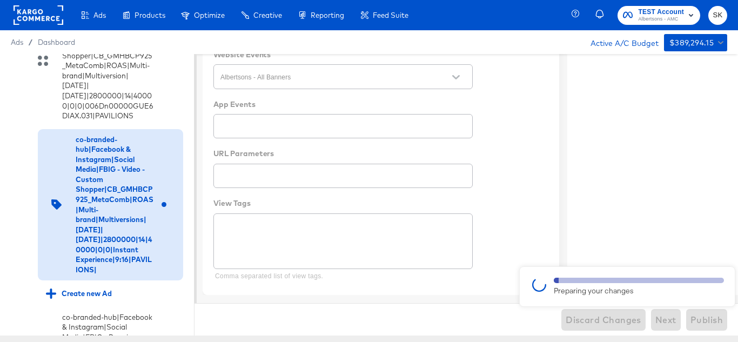
type textarea "x"
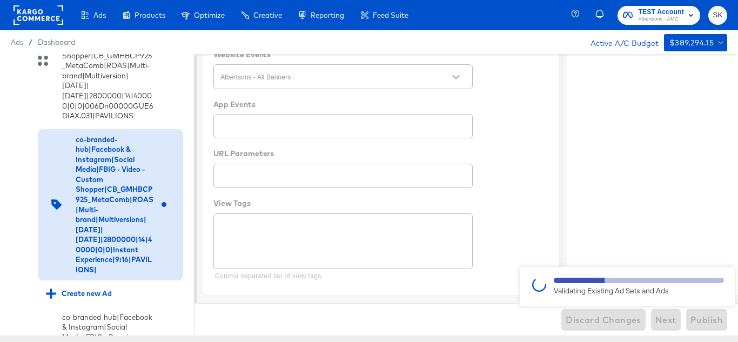
type textarea "x"
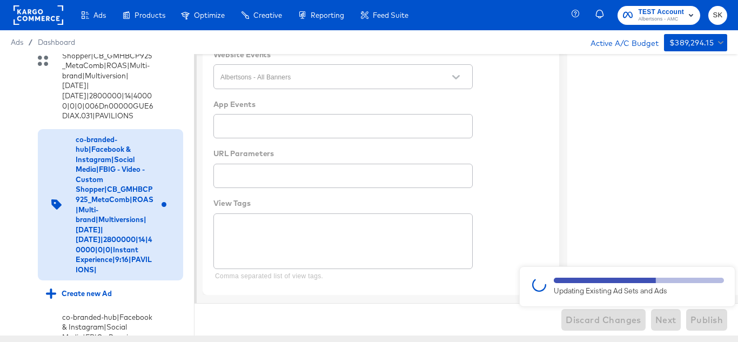
type textarea "x"
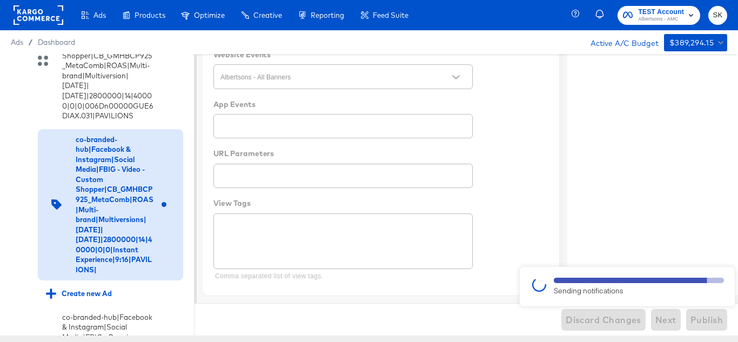
type textarea "x"
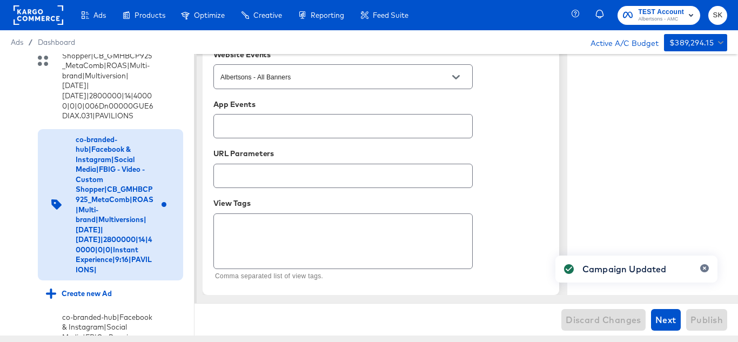
type textarea "x"
click at [37, 22] on rect at bounding box center [39, 14] width 50 height 19
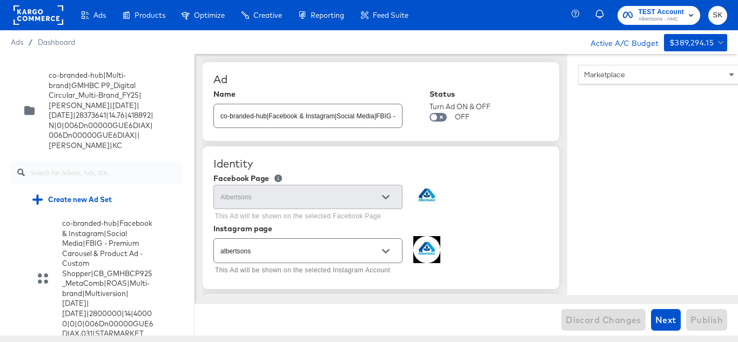
scroll to position [837, 0]
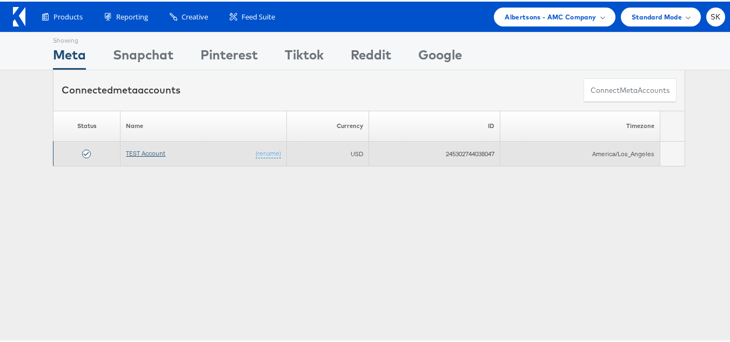
click at [151, 148] on link "TEST Account" at bounding box center [145, 152] width 39 height 8
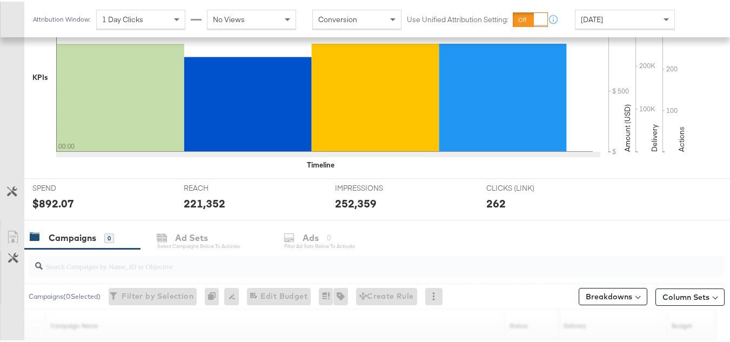
scroll to position [445, 0]
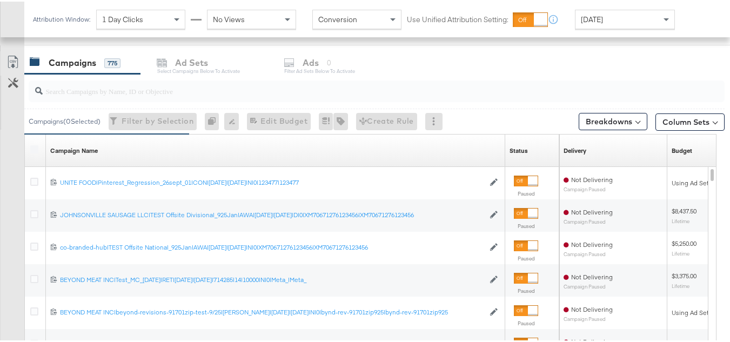
click at [168, 84] on input "search" at bounding box center [353, 85] width 620 height 21
paste input "co-branded-hub|Multi-brand|GMHBC P9_Digital Circular_Multi-Brand_FY25|[PERSON_N…"
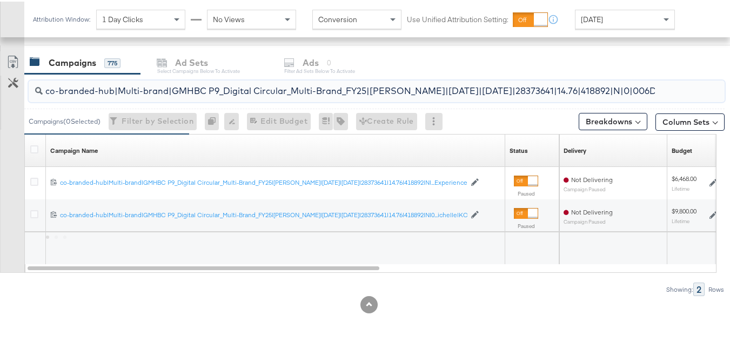
scroll to position [0, 230]
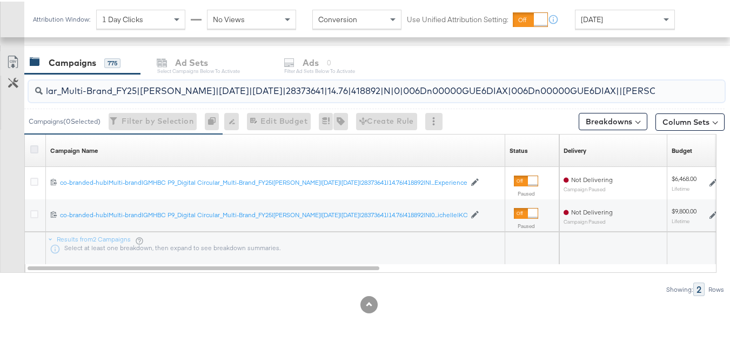
type input "co-branded-hub|Multi-brand|GMHBC P9_Digital Circular_Multi-Brand_FY25|[PERSON_N…"
click at [31, 148] on icon at bounding box center [34, 148] width 8 height 8
click at [0, 0] on input "checkbox" at bounding box center [0, 0] width 0 height 0
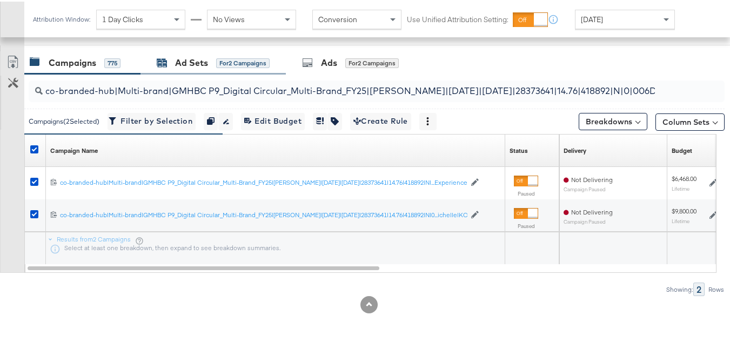
click at [186, 59] on div "Ad Sets" at bounding box center [191, 61] width 33 height 12
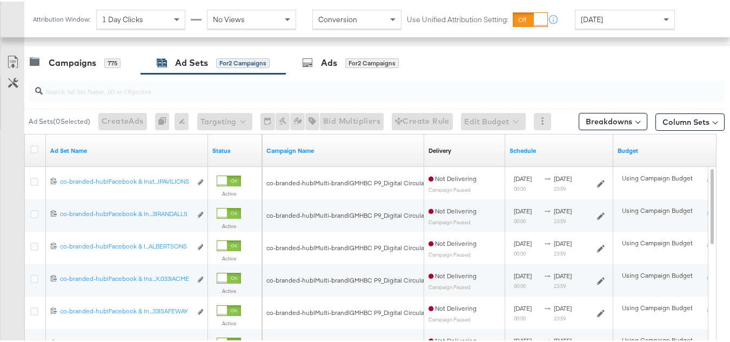
click at [174, 89] on input "search" at bounding box center [353, 85] width 620 height 21
paste input "co-branded-hub|Facebook & Instagram|Social Media|FBIG - Premium Carousel & Prod…"
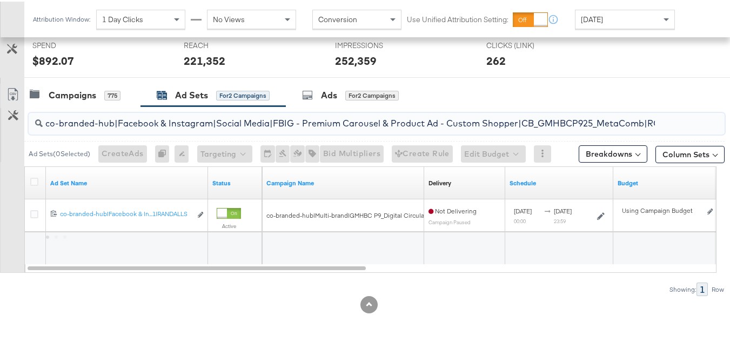
scroll to position [413, 0]
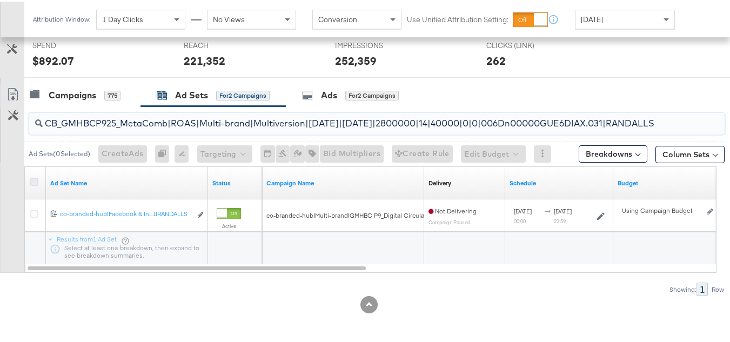
type input "co-branded-hub|Facebook & Instagram|Social Media|FBIG - Premium Carousel & Prod…"
click at [31, 181] on icon at bounding box center [34, 180] width 8 height 8
click at [0, 0] on input "checkbox" at bounding box center [0, 0] width 0 height 0
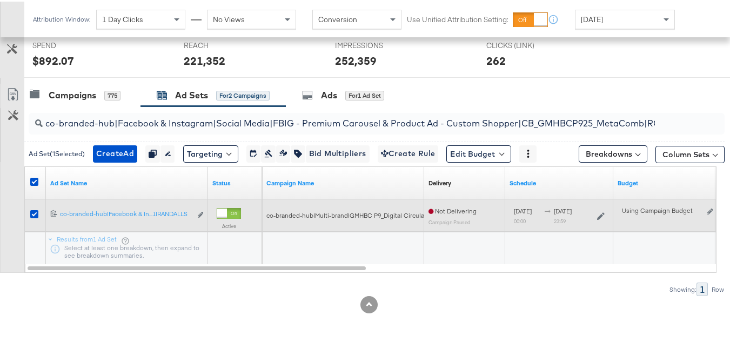
click at [197, 212] on div "Edit ad set" at bounding box center [197, 213] width 12 height 11
click at [200, 213] on icon "link" at bounding box center [200, 213] width 5 height 6
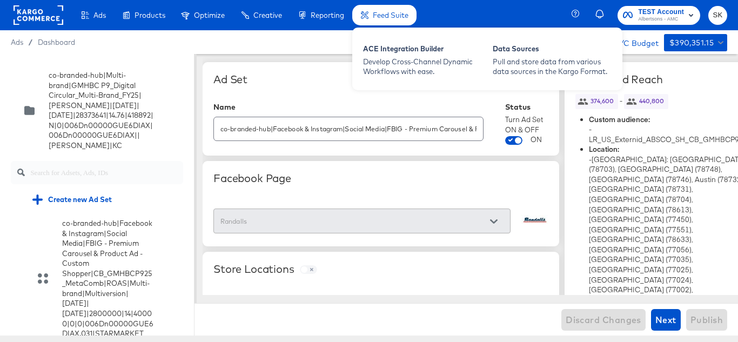
scroll to position [2100, 0]
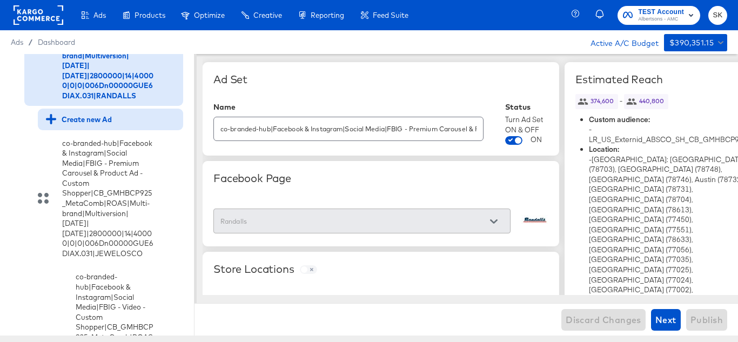
click at [86, 124] on div "Create new Ad" at bounding box center [79, 119] width 66 height 10
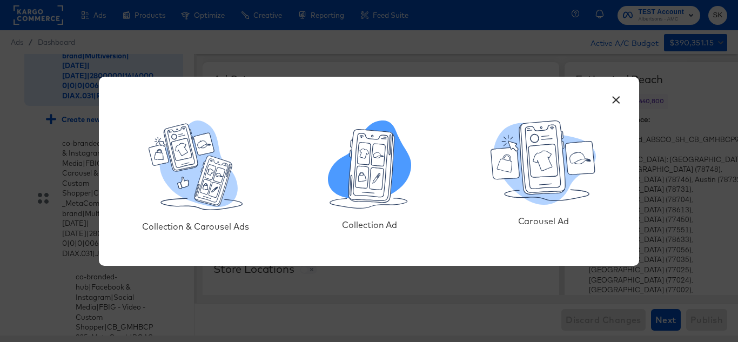
click at [360, 170] on icon at bounding box center [363, 177] width 14 height 22
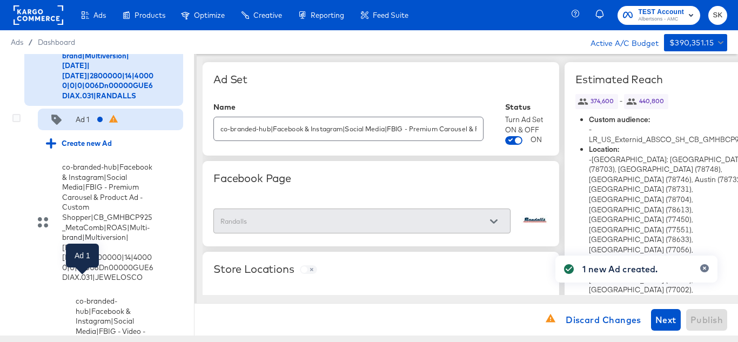
click at [83, 125] on div "Ad 1" at bounding box center [83, 120] width 14 height 10
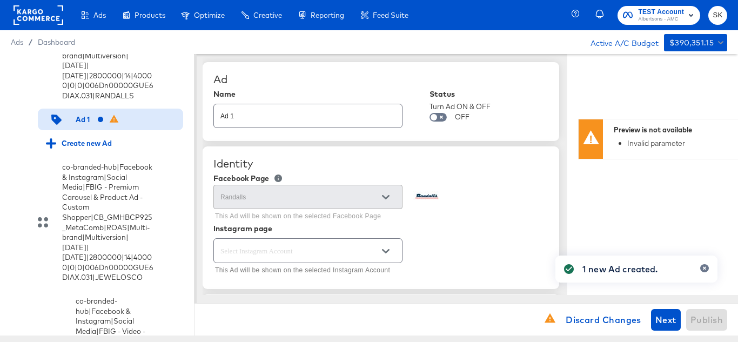
click at [273, 117] on input "Ad 1" at bounding box center [308, 111] width 188 height 23
paste input "co-branded-hub|Facebook & Instagram|Social Media|FBIG - Video - Custom Shopper|…"
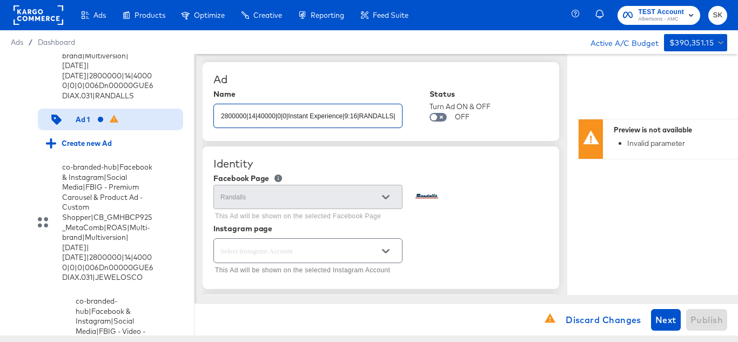
type input "co-branded-hub|Facebook & Instagram|Social Media|FBIG - Video - Custom Shopper|…"
type textarea "x"
click at [357, 76] on div "Ad" at bounding box center [380, 79] width 335 height 13
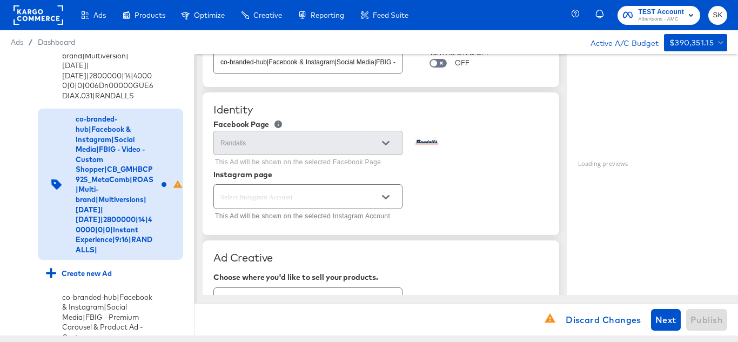
scroll to position [108, 0]
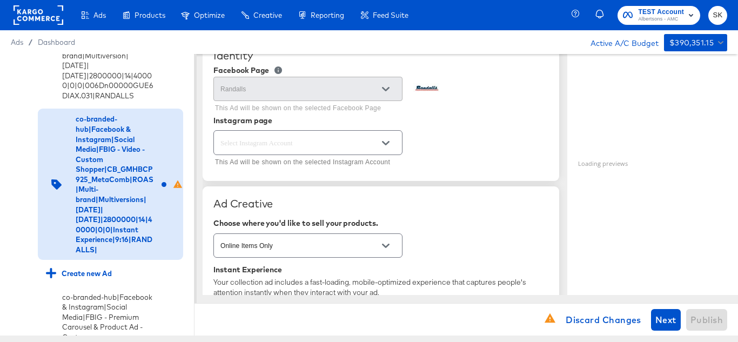
click at [384, 138] on button "Open" at bounding box center [386, 143] width 16 height 16
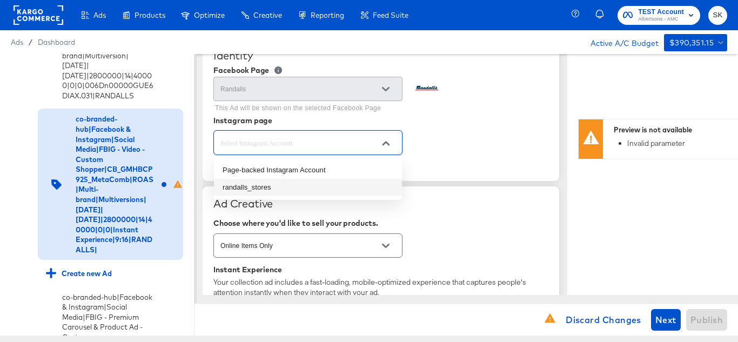
click at [243, 186] on li "randalls_stores" at bounding box center [308, 187] width 188 height 17
type textarea "x"
type input "randalls_stores"
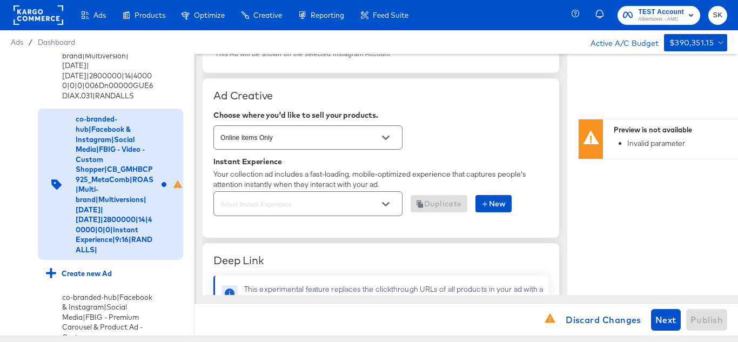
scroll to position [270, 0]
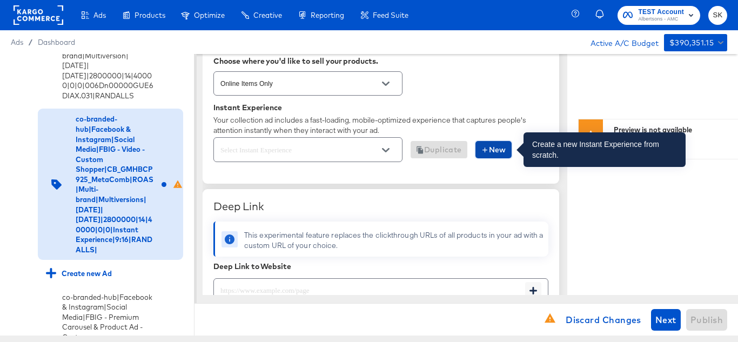
click at [501, 148] on span "New" at bounding box center [493, 150] width 25 height 14
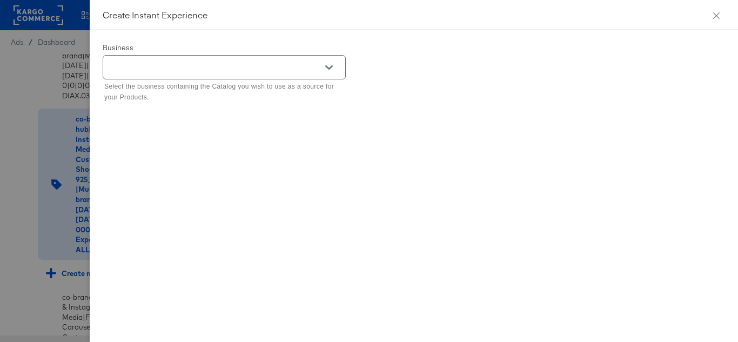
click at [335, 68] on button "Open" at bounding box center [329, 67] width 16 height 16
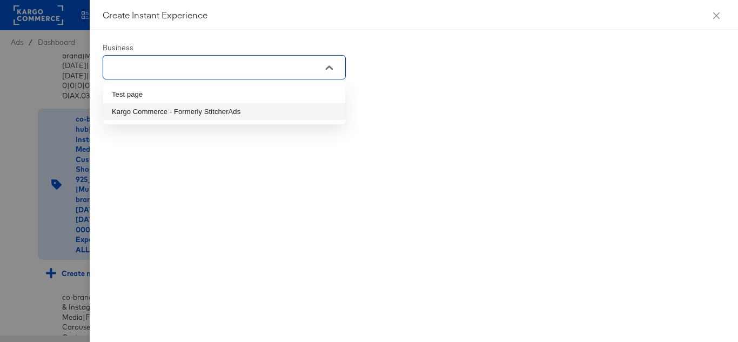
click at [163, 112] on li "Kargo Commerce - Formerly StitcherAds" at bounding box center [224, 111] width 242 height 17
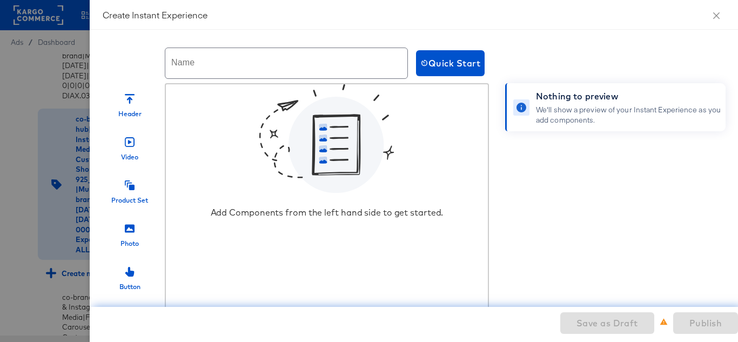
click at [459, 80] on div "Name Quick Start" at bounding box center [535, 63] width 865 height 41
click at [458, 62] on span "Quick Start" at bounding box center [450, 63] width 60 height 15
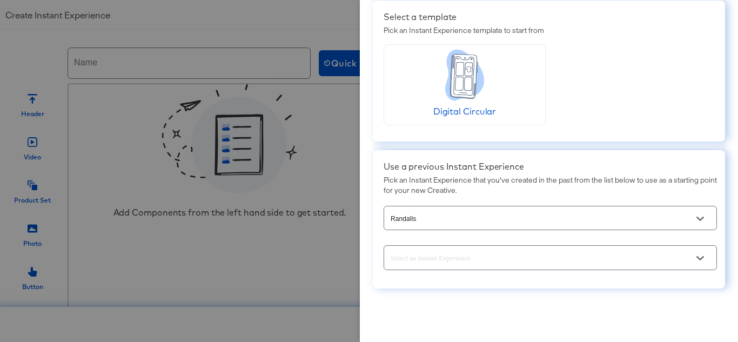
scroll to position [41, 0]
click at [697, 219] on icon "Open" at bounding box center [701, 219] width 8 height 8
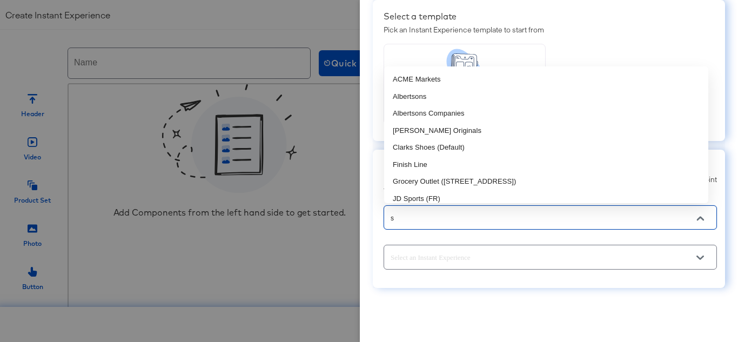
type input "sa"
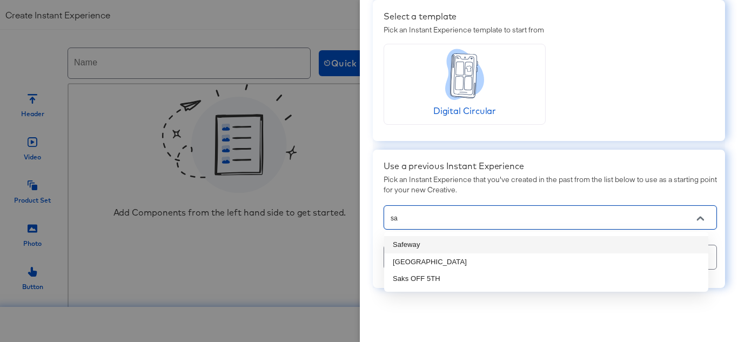
click at [416, 243] on li "Safeway" at bounding box center [546, 244] width 324 height 17
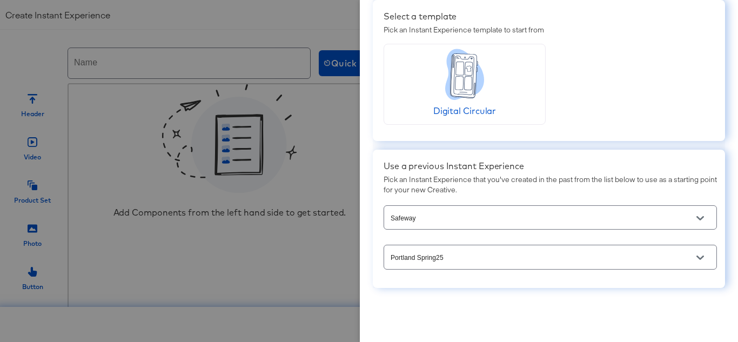
click at [695, 262] on button "Open" at bounding box center [700, 258] width 16 height 16
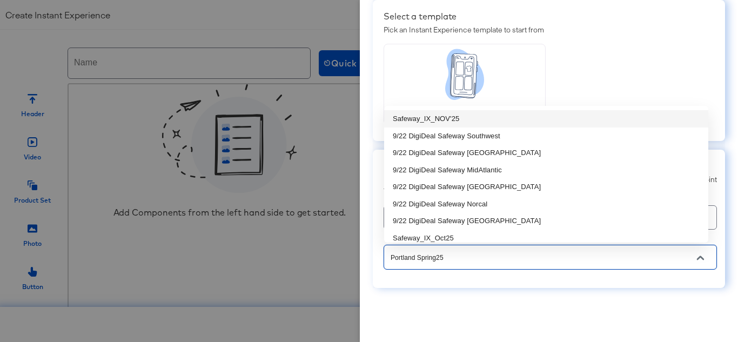
click at [475, 118] on li "Safeway_IX_NOV'25" at bounding box center [546, 118] width 324 height 17
type input "Safeway_IX_NOV'25"
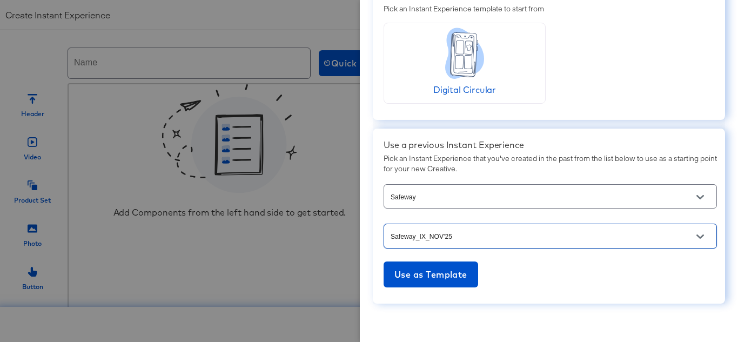
scroll to position [77, 0]
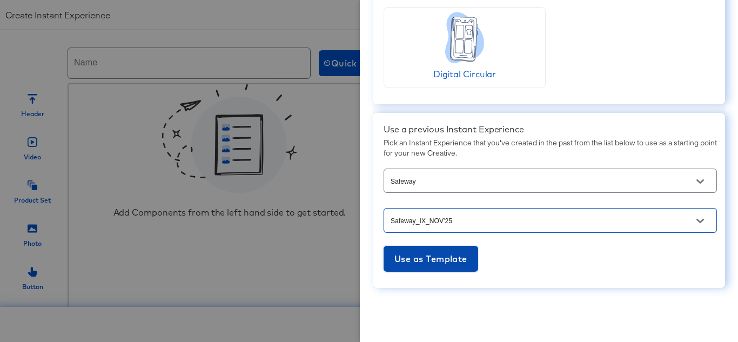
click at [414, 256] on span "Use as Template" at bounding box center [430, 258] width 73 height 15
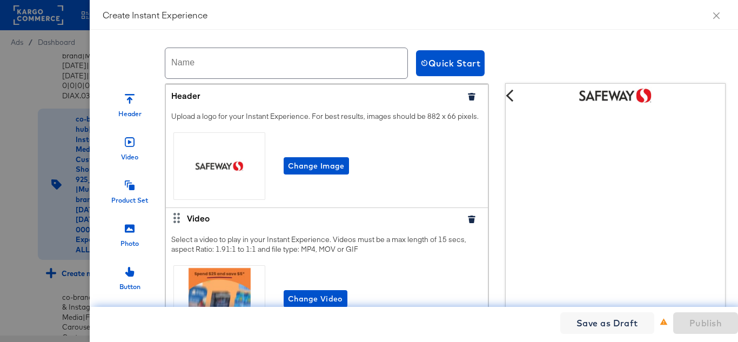
click at [219, 58] on input "text" at bounding box center [286, 63] width 242 height 30
paste input "Safeway_IX_NOV'25"
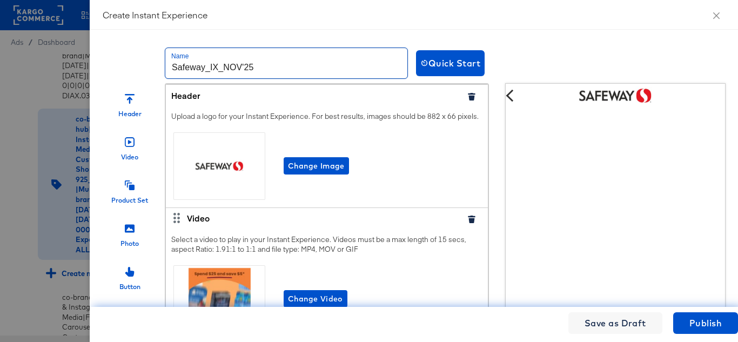
drag, startPoint x: 204, startPoint y: 64, endPoint x: 136, endPoint y: 58, distance: 68.9
click at [136, 58] on div "Name Safeway_IX_NOV'25 Quick Start" at bounding box center [535, 63] width 865 height 41
paste input "Randalls"
click at [302, 70] on input "Randalls_IX_NOV'25" at bounding box center [286, 63] width 242 height 30
type input "Randalls_IX_NOV'25"
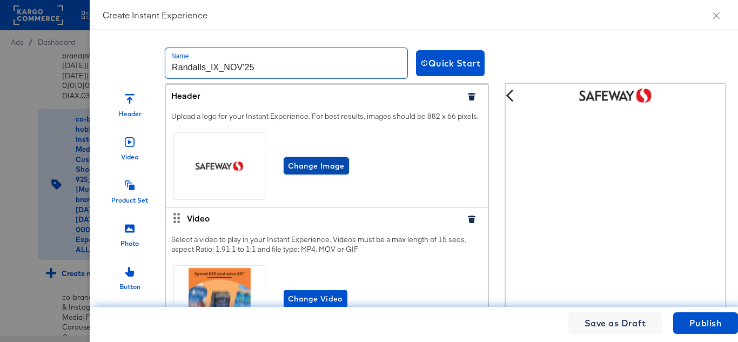
click at [317, 169] on button "Change Image" at bounding box center [316, 165] width 65 height 17
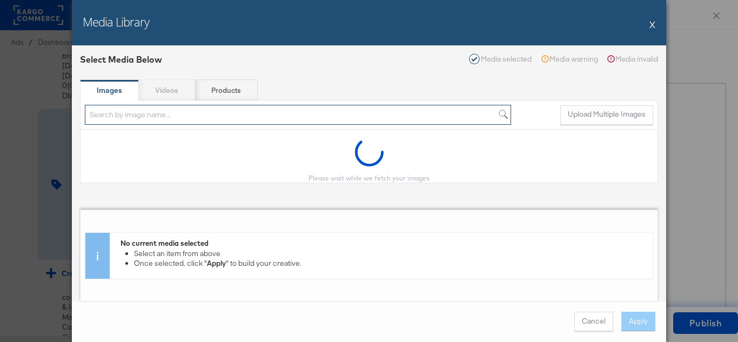
click at [135, 117] on input "search" at bounding box center [298, 115] width 426 height 20
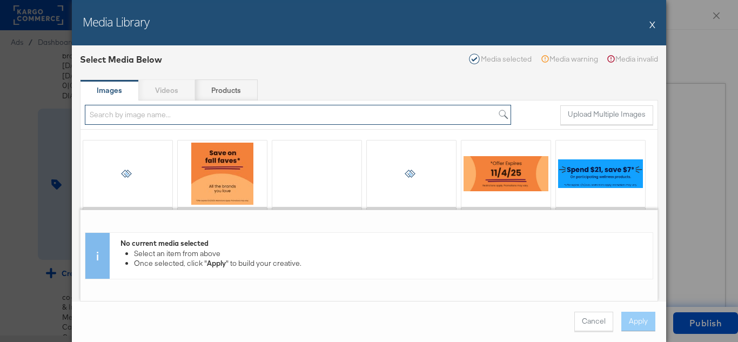
paste input "Randalls"
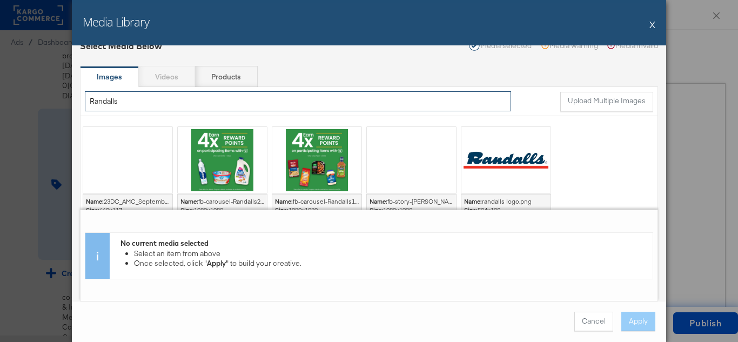
scroll to position [17, 0]
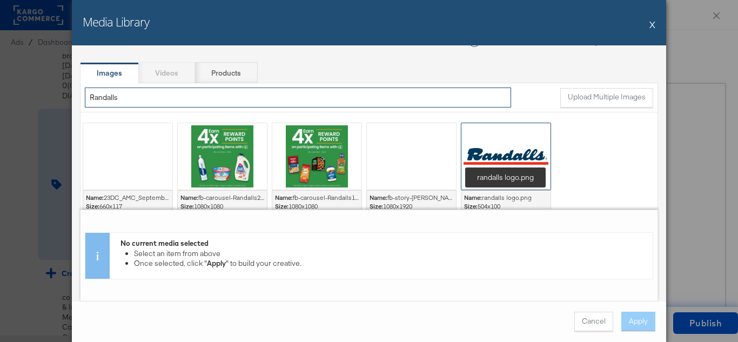
type input "Randalls"
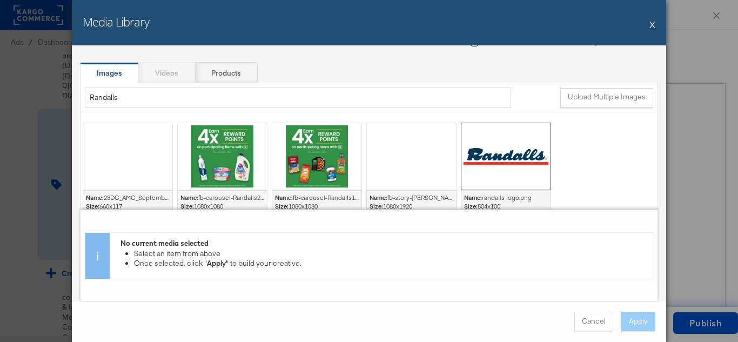
click at [505, 157] on div at bounding box center [505, 156] width 89 height 66
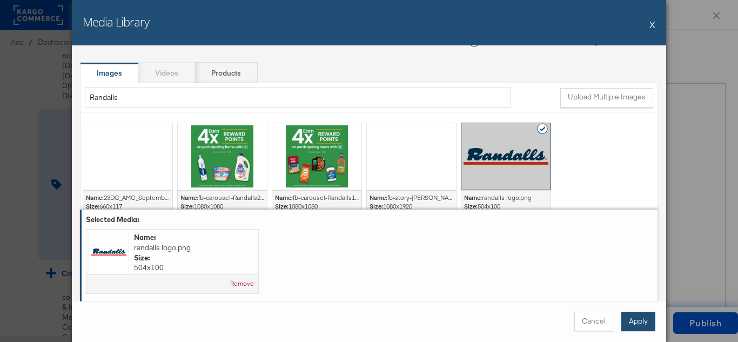
click at [635, 326] on button "Apply" at bounding box center [638, 321] width 34 height 19
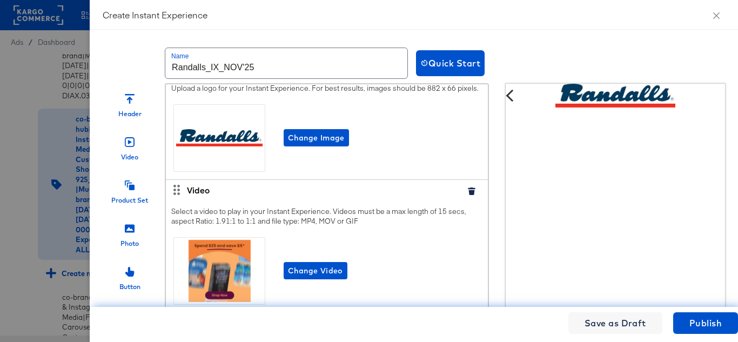
scroll to position [54, 0]
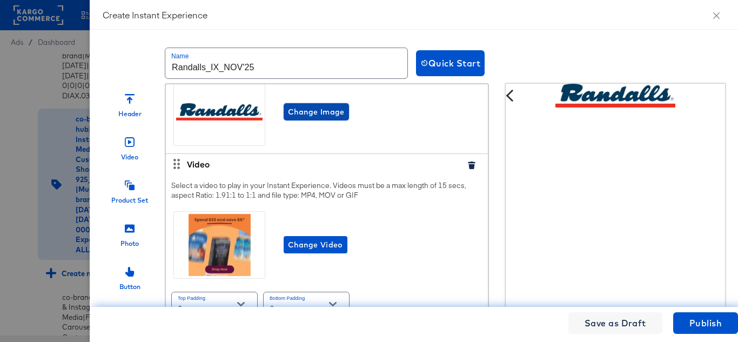
click at [331, 119] on span "Change Image" at bounding box center [316, 112] width 57 height 14
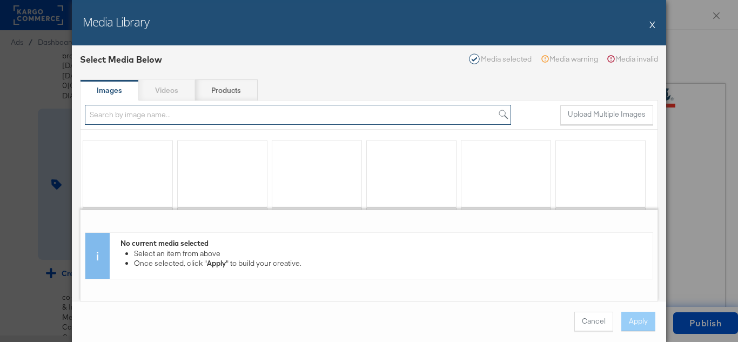
click at [157, 113] on input "search" at bounding box center [298, 115] width 426 height 20
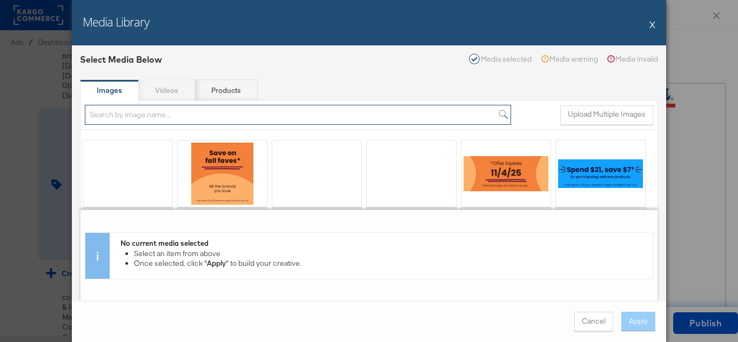
paste input "Randalls"
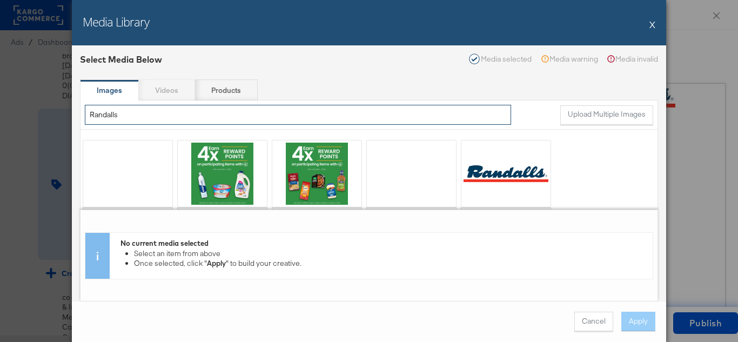
scroll to position [17, 0]
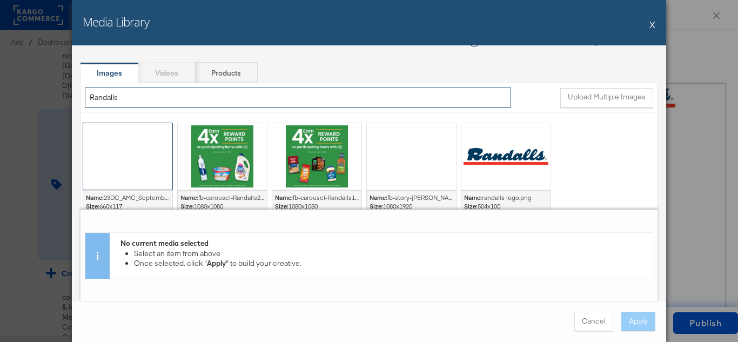
type input "Randalls"
click at [145, 155] on div at bounding box center [127, 156] width 89 height 66
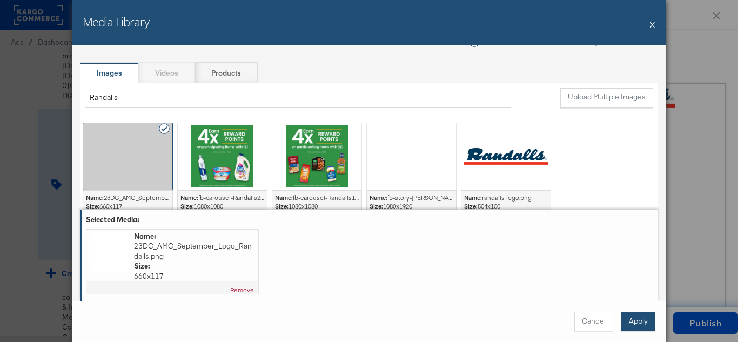
click at [647, 318] on button "Apply" at bounding box center [638, 321] width 34 height 19
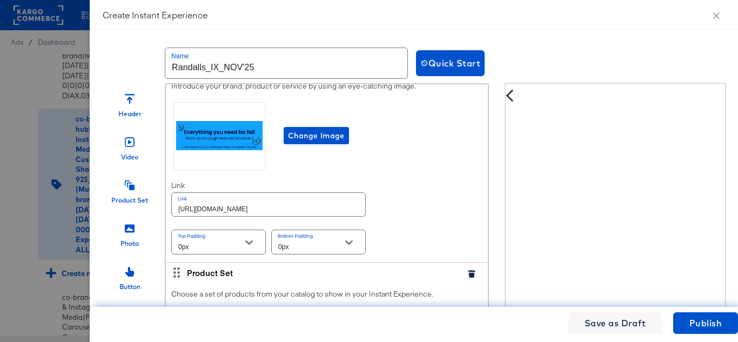
scroll to position [324, 0]
click at [309, 211] on input "[URL][DOMAIN_NAME]" at bounding box center [268, 203] width 193 height 23
paste input "randalls"
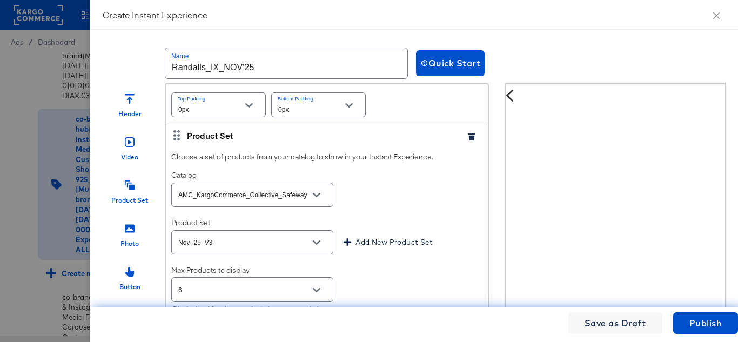
scroll to position [486, 0]
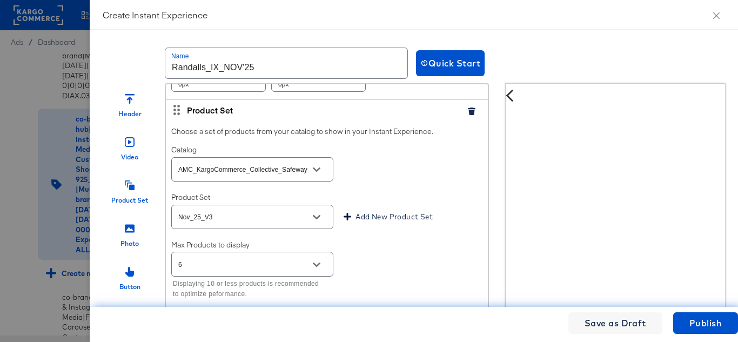
click at [316, 173] on icon "Open" at bounding box center [317, 170] width 8 height 8
type input "[URL][DOMAIN_NAME]"
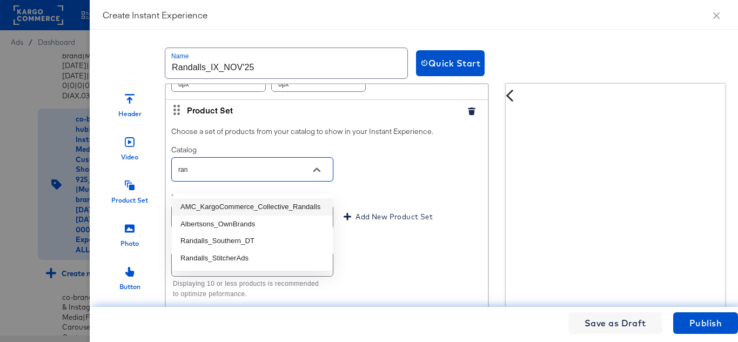
click at [284, 210] on li "AMC_KargoCommerce_Collective_Randalls" at bounding box center [252, 206] width 161 height 17
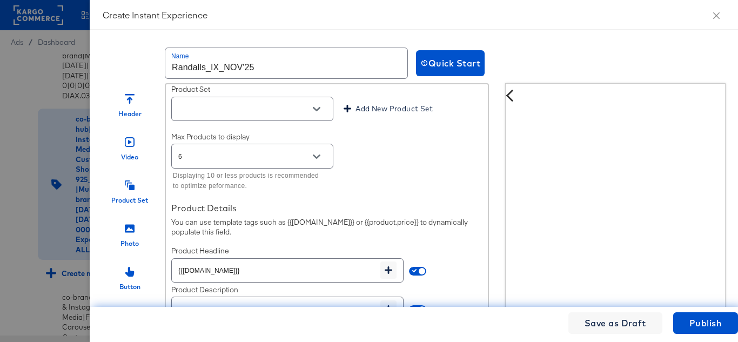
scroll to position [540, 0]
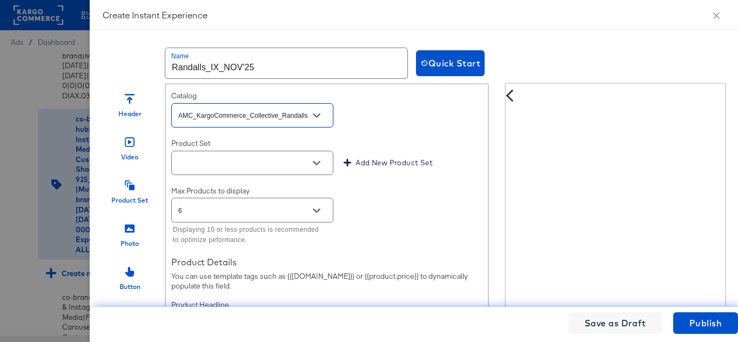
click at [317, 167] on icon "Open" at bounding box center [317, 163] width 8 height 8
type input "AMC_KargoCommerce_Collective_Randalls"
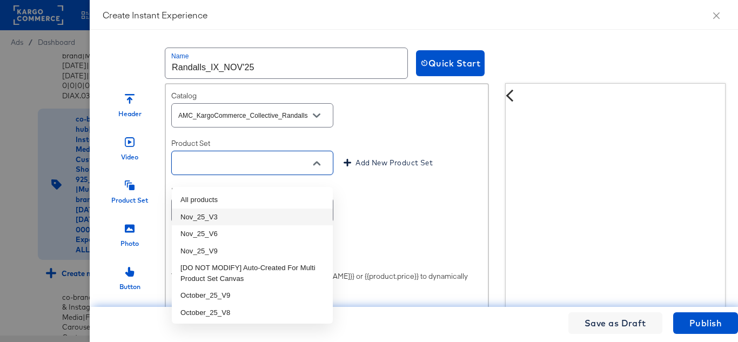
click at [220, 215] on li "Nov_25_V3" at bounding box center [252, 217] width 161 height 17
type input "Nov_25_V3"
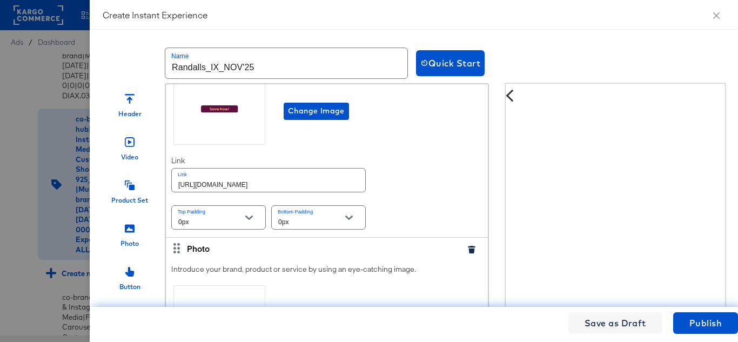
scroll to position [973, 0]
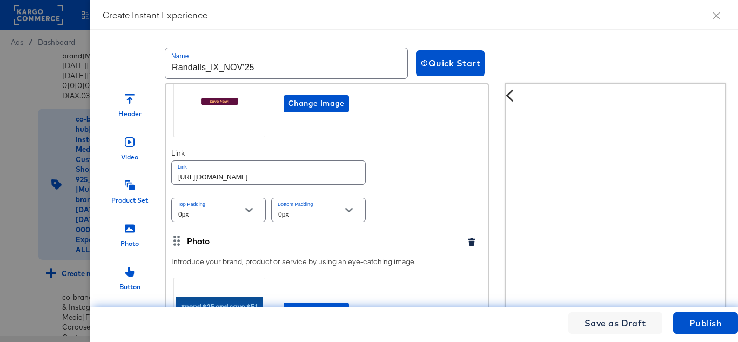
click at [213, 184] on input "[URL][DOMAIN_NAME]" at bounding box center [268, 172] width 193 height 23
paste input "randalls"
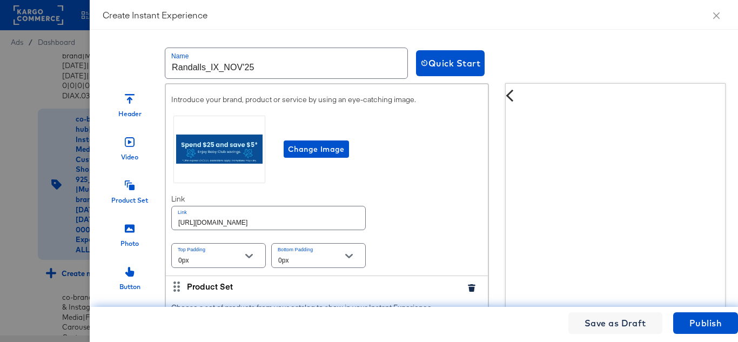
scroll to position [1189, 0]
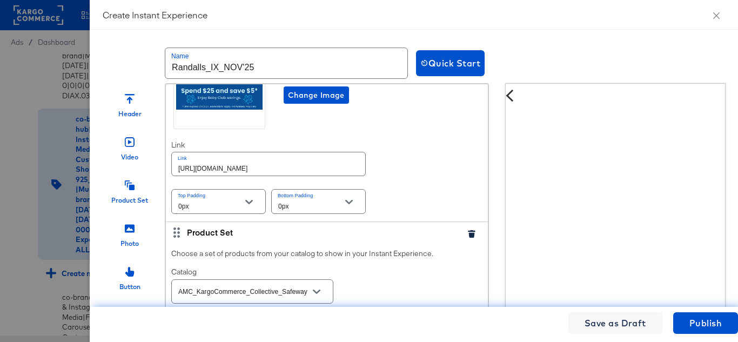
type input "[URL][DOMAIN_NAME]"
click at [301, 173] on input "[URL][DOMAIN_NAME]" at bounding box center [268, 163] width 193 height 23
paste input "randalls"
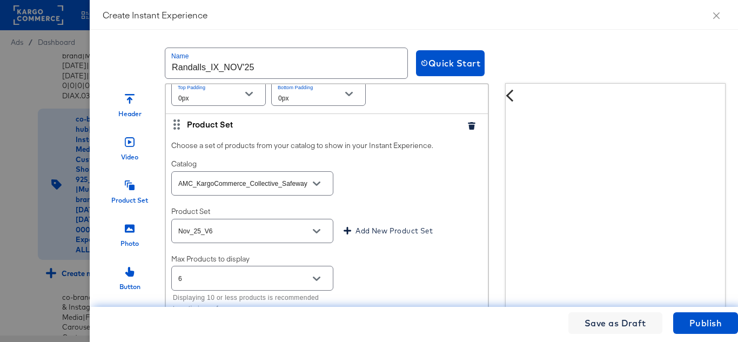
scroll to position [1351, 0]
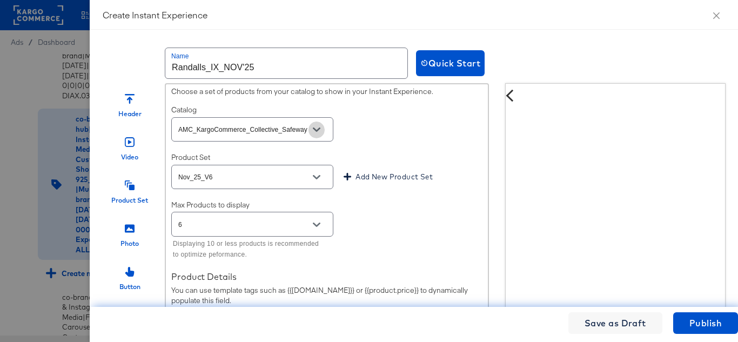
click at [318, 133] on icon "Open" at bounding box center [317, 130] width 8 height 8
type input "[URL][DOMAIN_NAME]"
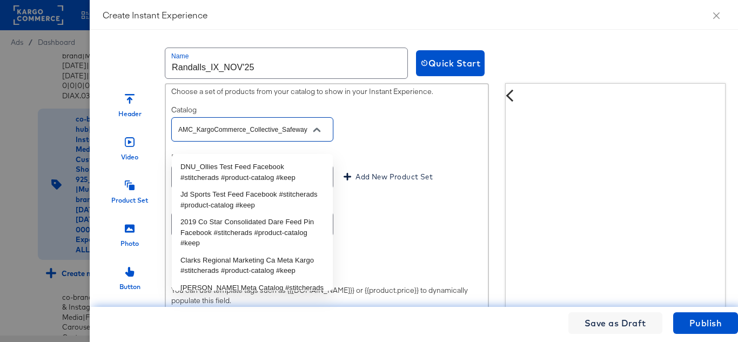
click at [232, 136] on input "AMC_KargoCommerce_Collective_Safeway" at bounding box center [244, 130] width 136 height 12
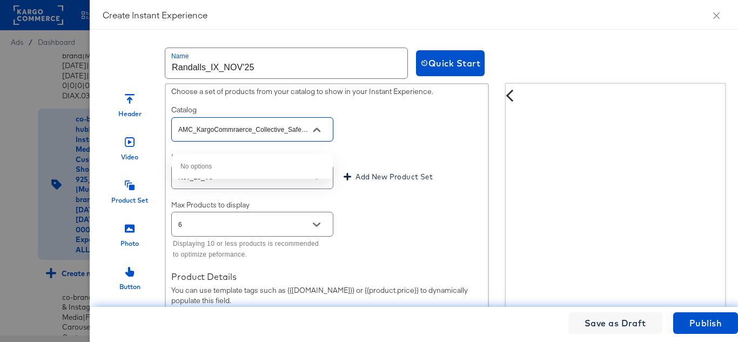
click at [241, 136] on input "AMC_KargoCommraerce_Collective_Safeway" at bounding box center [244, 130] width 136 height 12
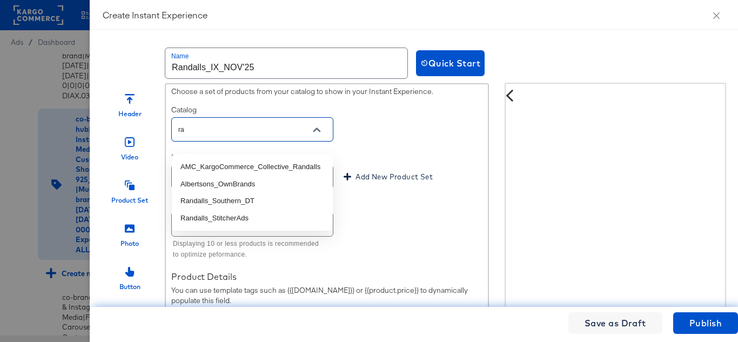
type input "ran"
click at [245, 163] on li "AMC_KargoCommerce_Collective_Randalls" at bounding box center [252, 166] width 161 height 17
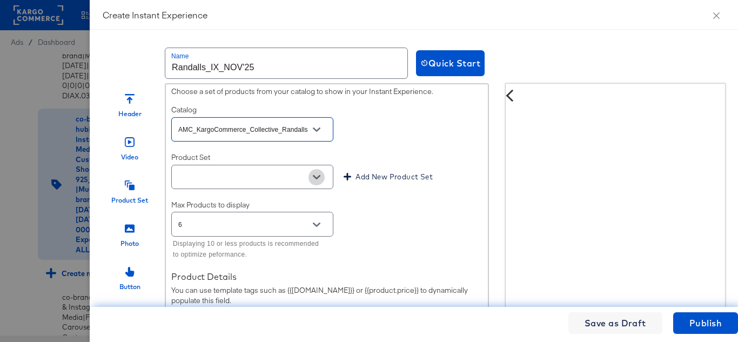
click at [314, 181] on icon "Open" at bounding box center [317, 177] width 8 height 8
type input "AMC_KargoCommerce_Collective_Randalls"
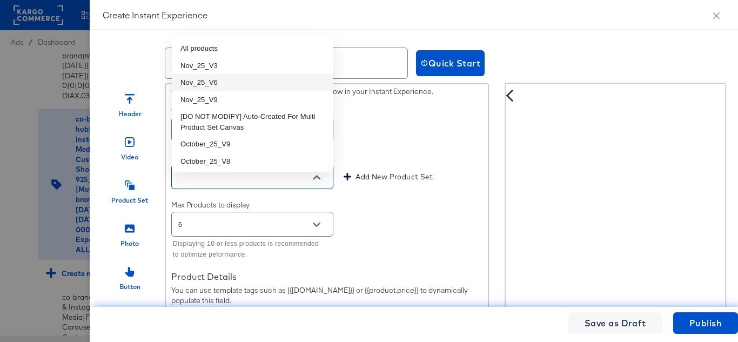
click at [219, 83] on li "Nov_25_V6" at bounding box center [252, 82] width 161 height 17
type input "Nov_25_V6"
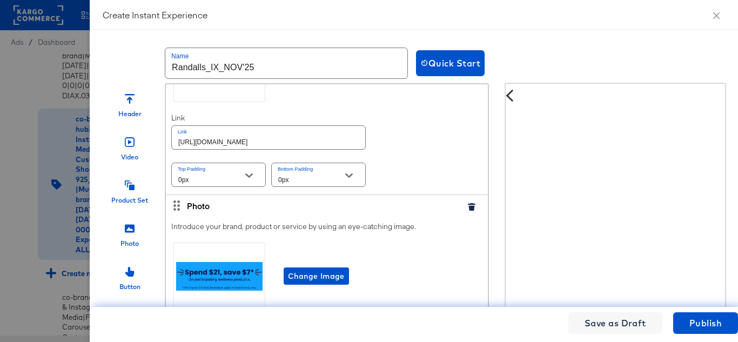
scroll to position [1837, 0]
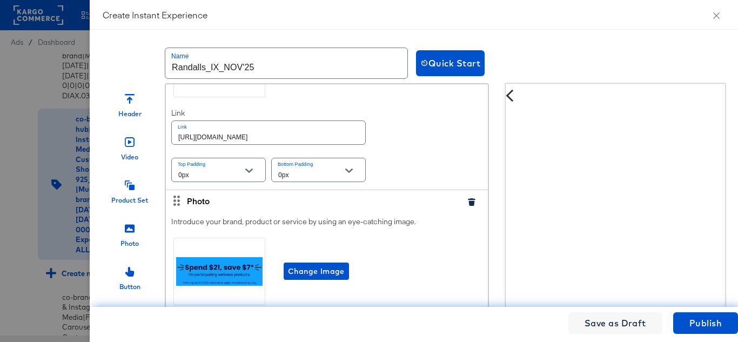
click at [285, 144] on input "[URL][DOMAIN_NAME]" at bounding box center [268, 132] width 193 height 23
paste input "randalls"
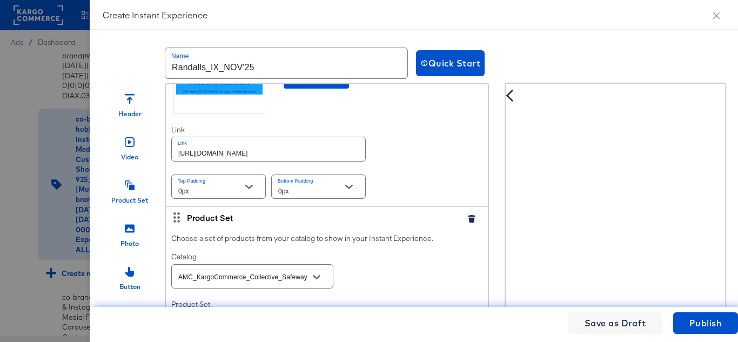
scroll to position [2053, 0]
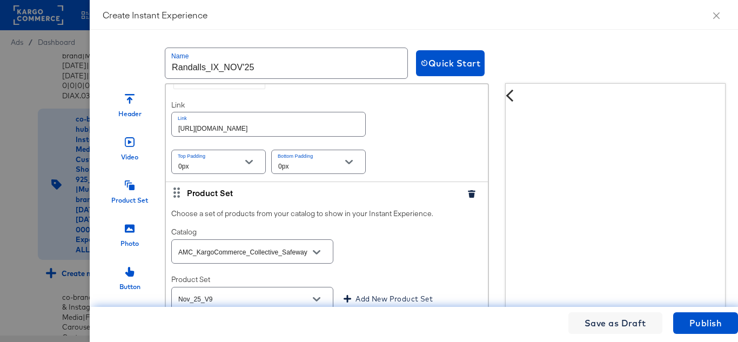
type input "[URL][DOMAIN_NAME]"
click at [274, 136] on input "[URL][DOMAIN_NAME]" at bounding box center [268, 123] width 193 height 23
paste input "randalls"
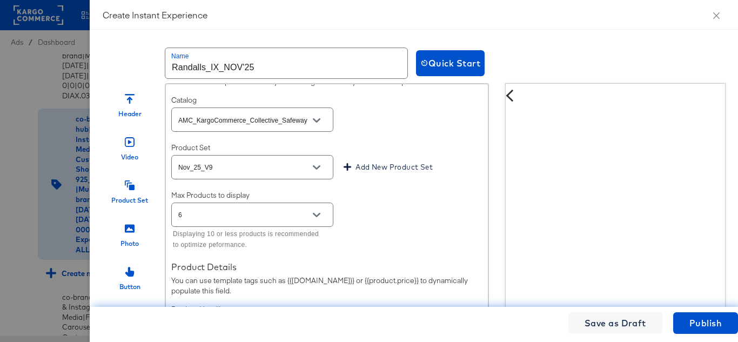
scroll to position [2216, 0]
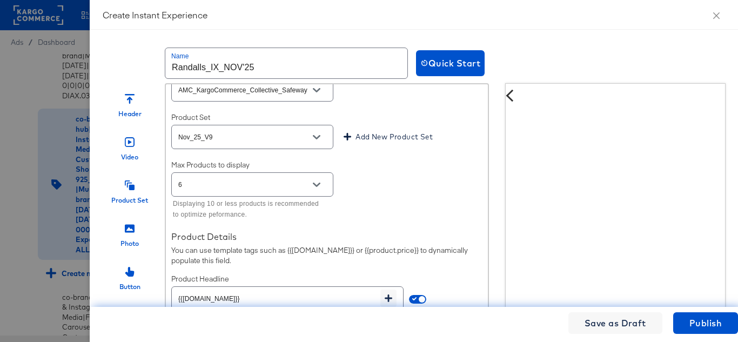
click at [319, 94] on icon "Open" at bounding box center [317, 90] width 8 height 8
type input "[URL][DOMAIN_NAME]"
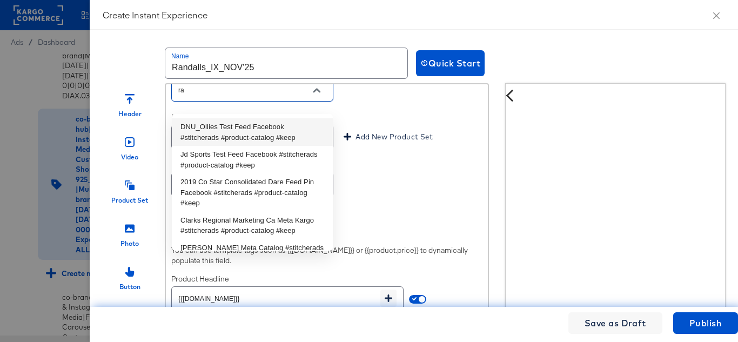
type input "ran"
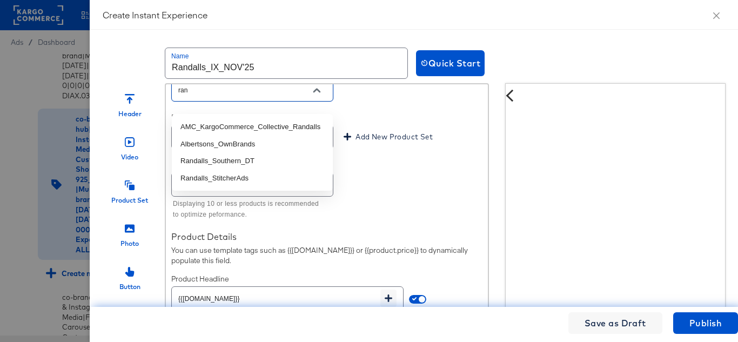
click at [246, 124] on li "AMC_KargoCommerce_Collective_Randalls" at bounding box center [252, 126] width 161 height 17
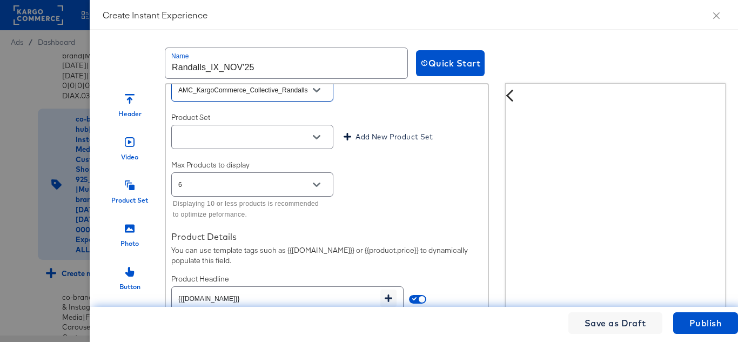
click at [319, 139] on icon "Open" at bounding box center [317, 137] width 8 height 4
type input "AMC_KargoCommerce_Collective_Randalls"
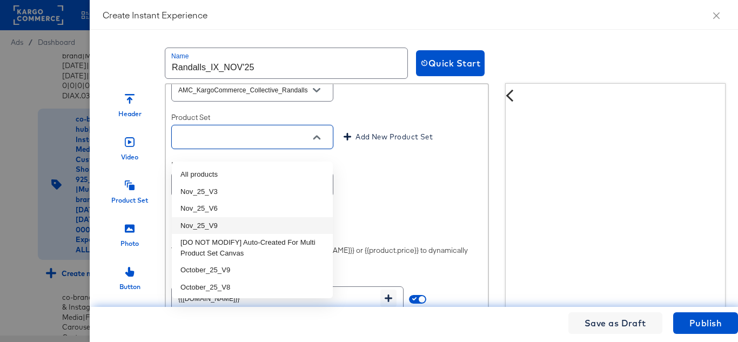
click at [225, 222] on li "Nov_25_V9" at bounding box center [252, 225] width 161 height 17
type input "Nov_25_V9"
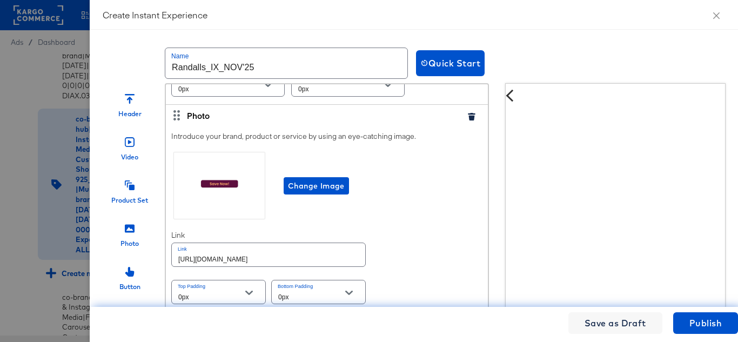
scroll to position [2594, 0]
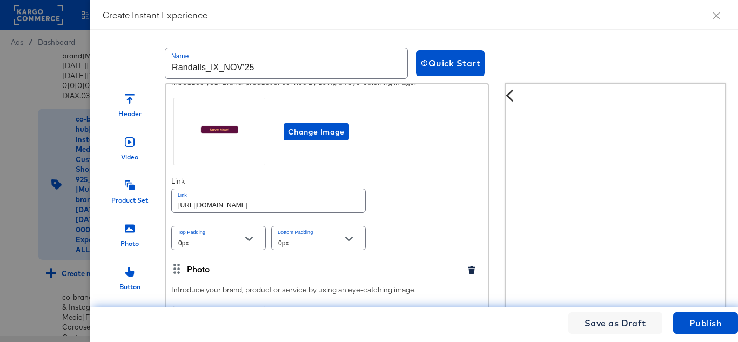
click at [289, 207] on input "[URL][DOMAIN_NAME]" at bounding box center [268, 200] width 193 height 23
paste input "randalls"
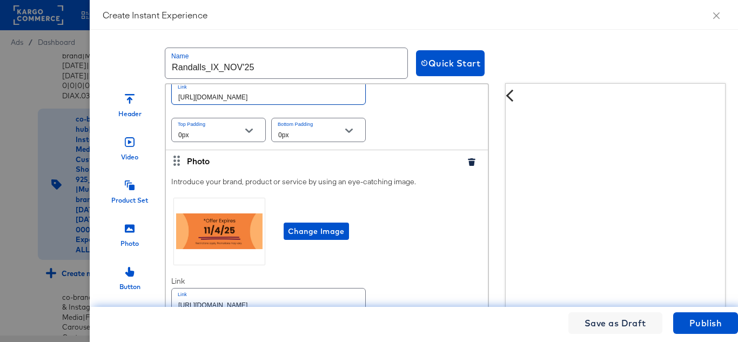
scroll to position [2755, 0]
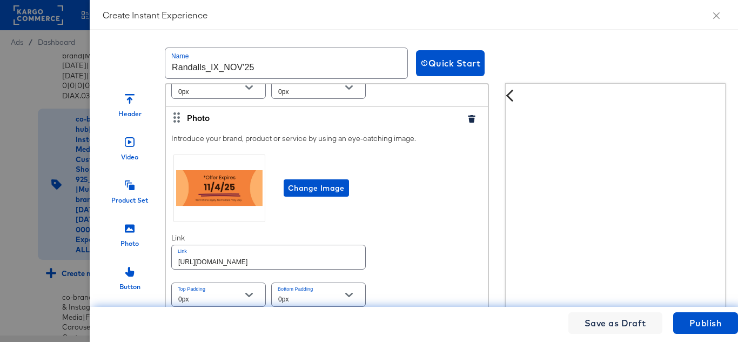
type input "[URL][DOMAIN_NAME]"
click at [238, 257] on input "[URL][DOMAIN_NAME]" at bounding box center [268, 256] width 193 height 23
paste input "randalls"
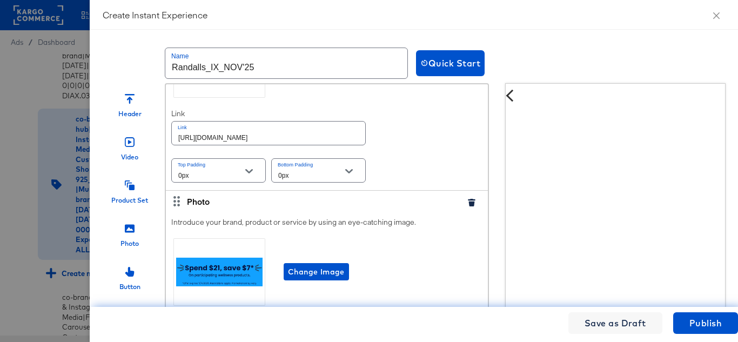
scroll to position [1567, 0]
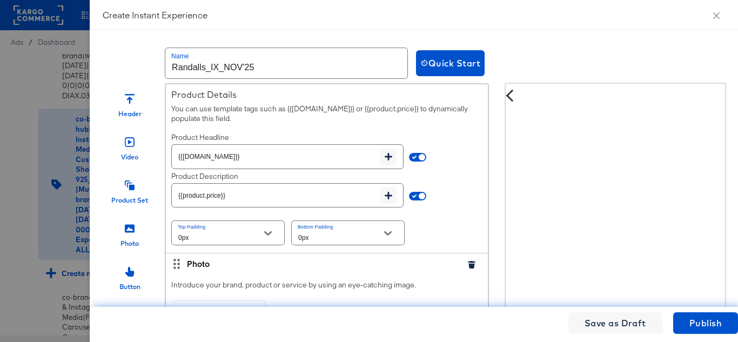
type input "[URL][DOMAIN_NAME]"
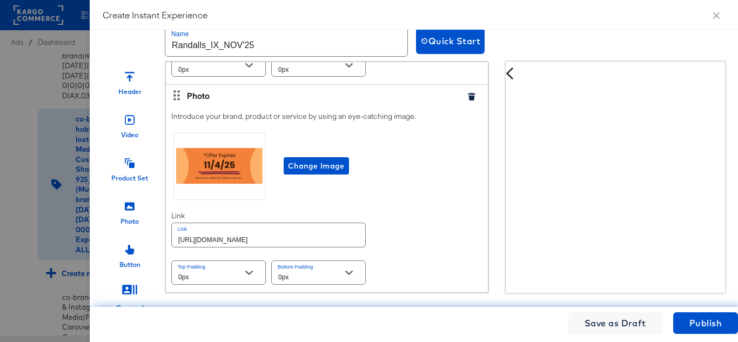
scroll to position [44, 0]
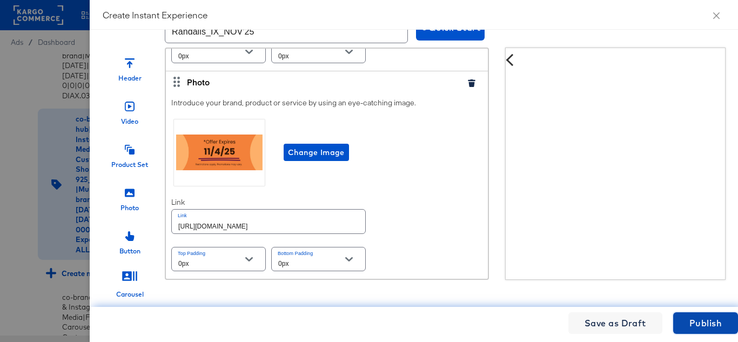
click at [698, 322] on span "Publish" at bounding box center [706, 323] width 32 height 15
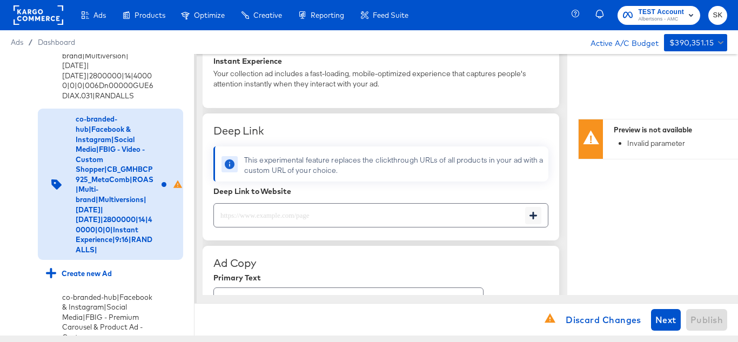
scroll to position [378, 0]
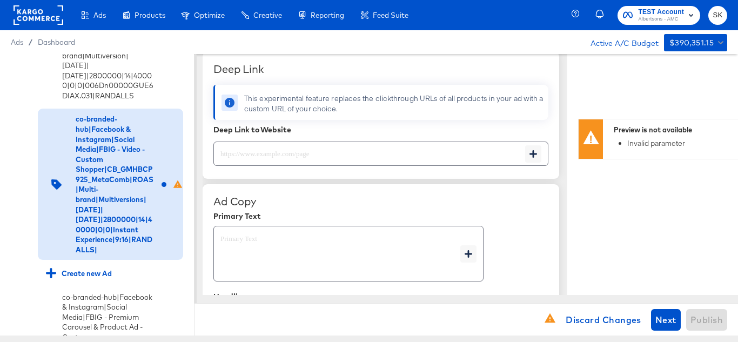
click at [299, 148] on input "text" at bounding box center [369, 149] width 311 height 23
paste input "[URL][DOMAIN_NAME]"
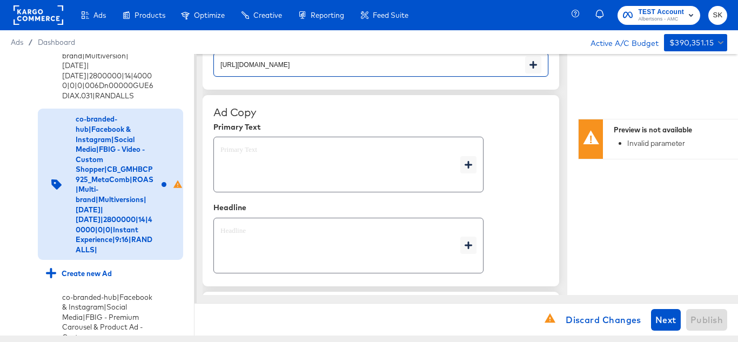
scroll to position [486, 0]
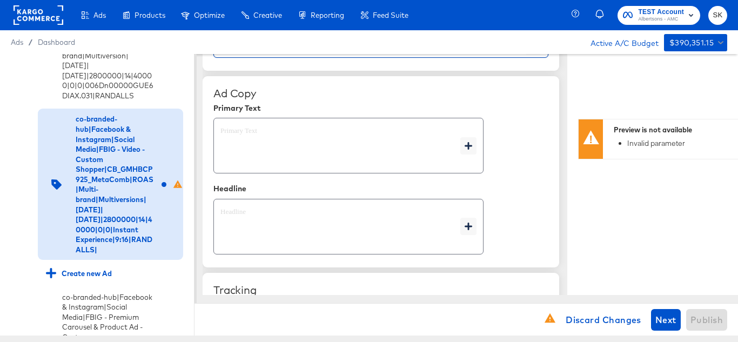
type input "[URL][DOMAIN_NAME]"
type textarea "x"
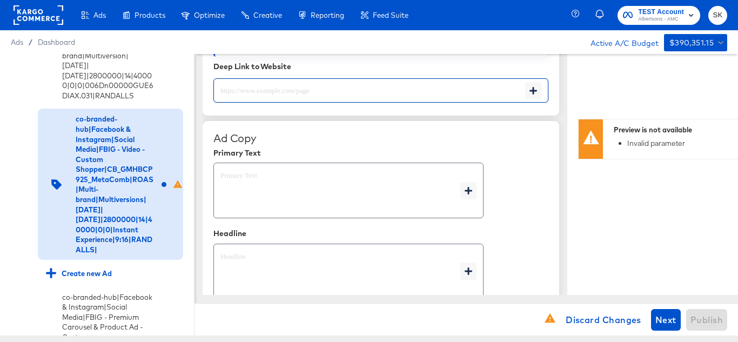
scroll to position [531, 0]
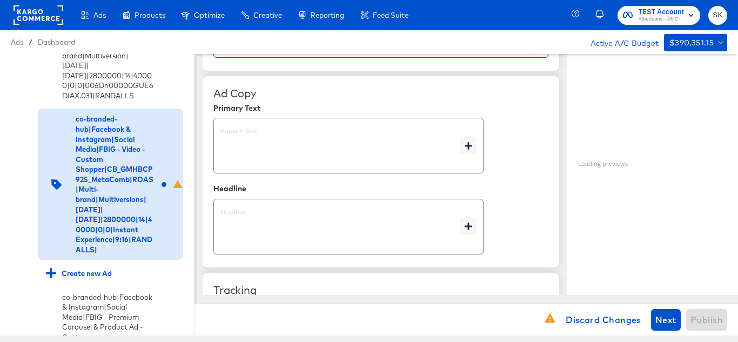
type textarea "x"
click at [245, 148] on textarea at bounding box center [340, 145] width 240 height 39
type textarea "x"
paste textarea "Shop your favorite brands for you and your home!"
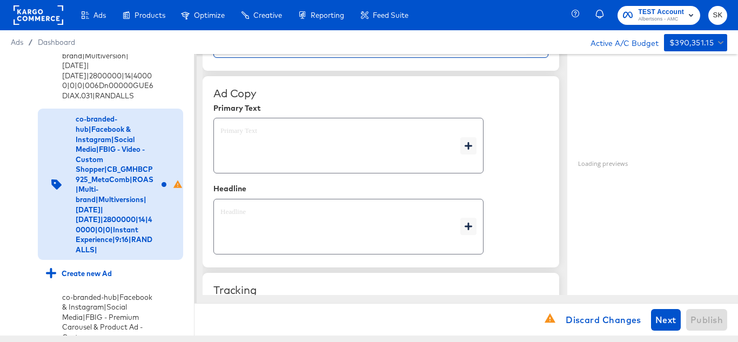
type textarea "Shop your favorite brands for you and your home!"
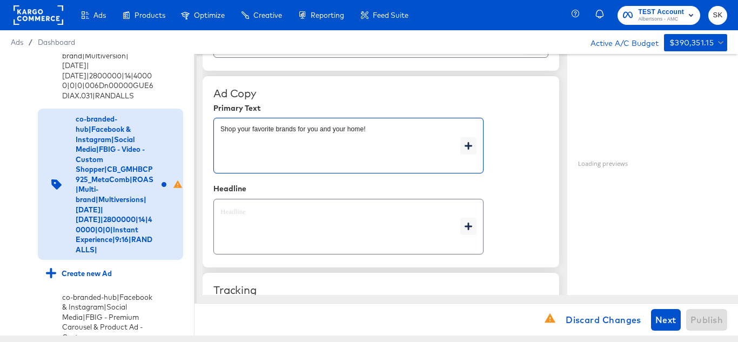
type textarea "x"
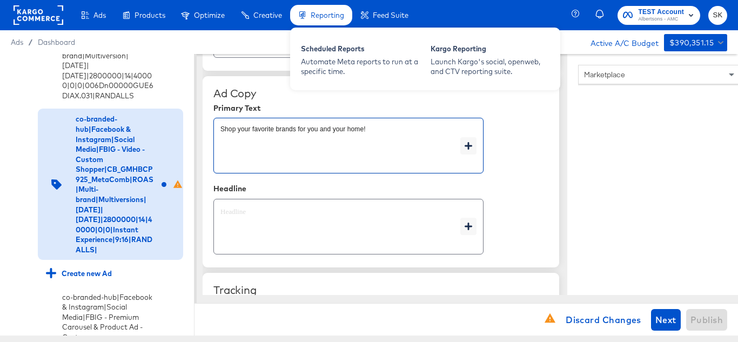
type textarea "Shop your favorite brands for you and your home!"
type textarea "x"
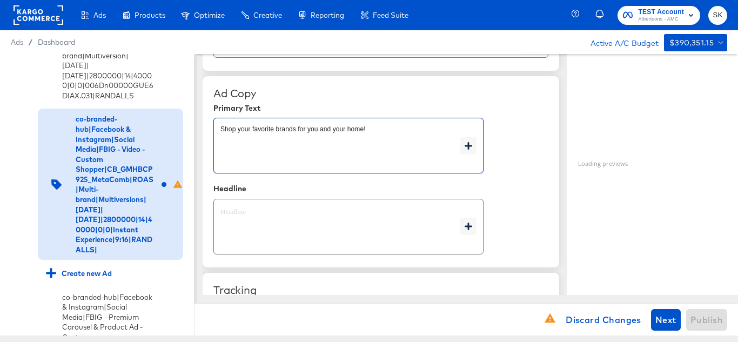
type textarea "x"
click at [235, 227] on textarea at bounding box center [340, 227] width 240 height 39
type textarea "x"
paste textarea "Explore latest arrivals"
type textarea "Explore latest arrivals"
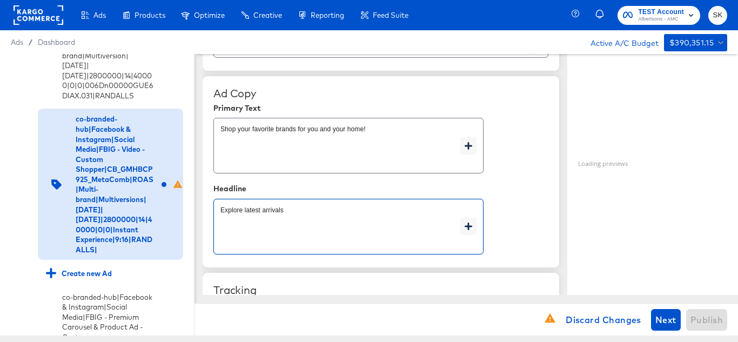
type textarea "x"
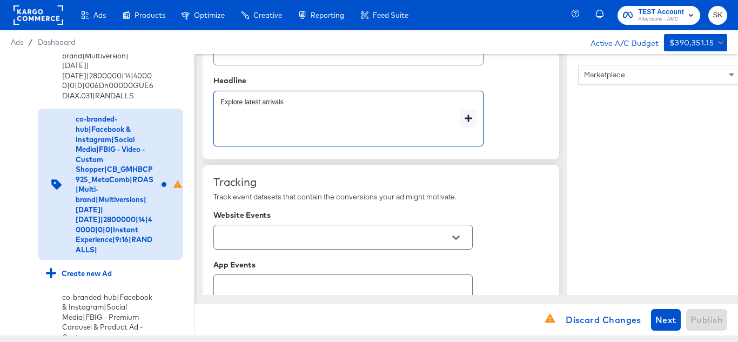
scroll to position [693, 0]
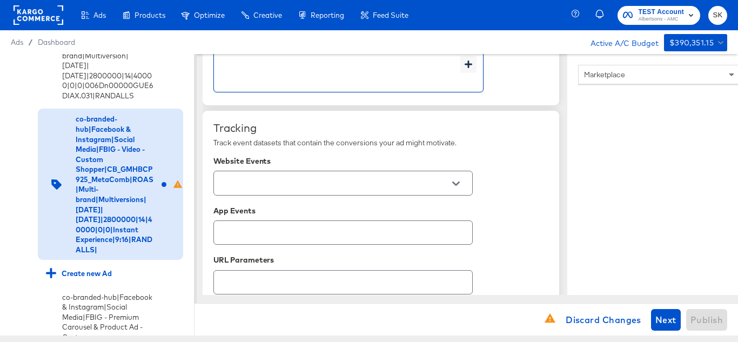
click at [454, 185] on icon "Open" at bounding box center [456, 184] width 8 height 8
type textarea "Explore latest arrivals"
type textarea "x"
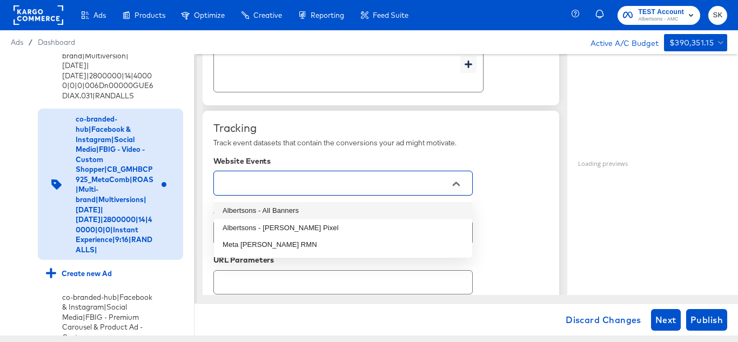
click at [285, 210] on li "Albertsons - All Banners" at bounding box center [343, 210] width 258 height 17
type textarea "x"
type input "Albertsons - All Banners"
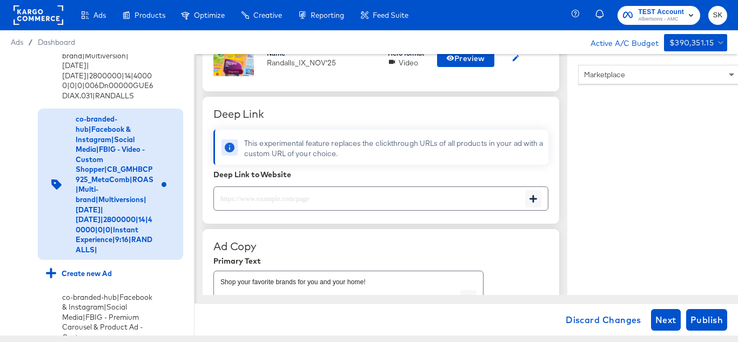
scroll to position [432, 0]
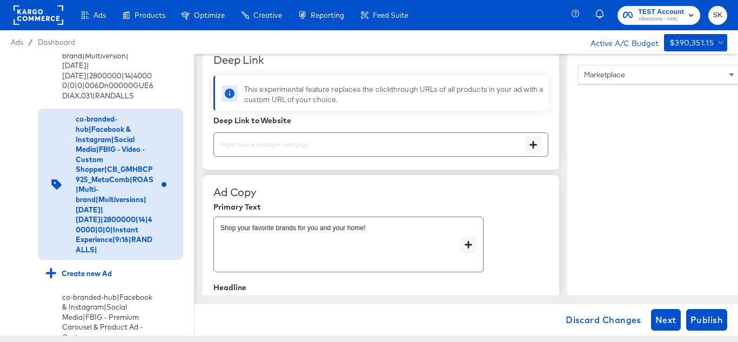
click at [281, 138] on input "text" at bounding box center [369, 140] width 311 height 23
paste input "[URL][DOMAIN_NAME]"
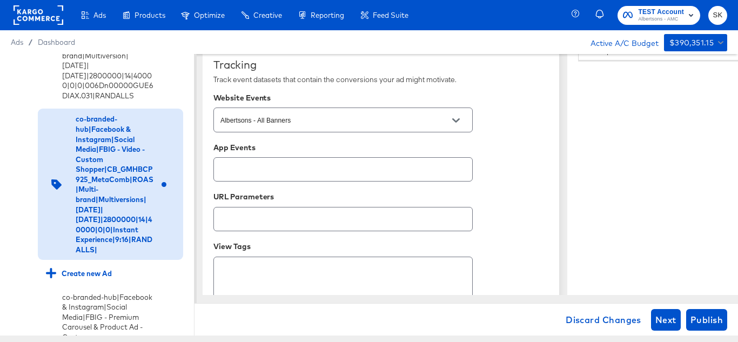
scroll to position [808, 0]
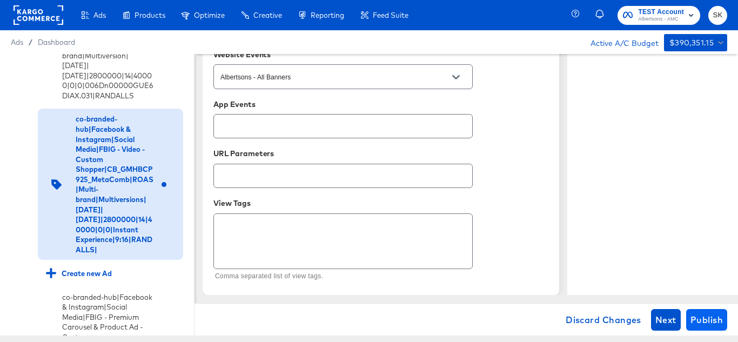
type input "[URL][DOMAIN_NAME]"
type textarea "x"
click at [713, 314] on span "Publish" at bounding box center [707, 319] width 32 height 15
type textarea "x"
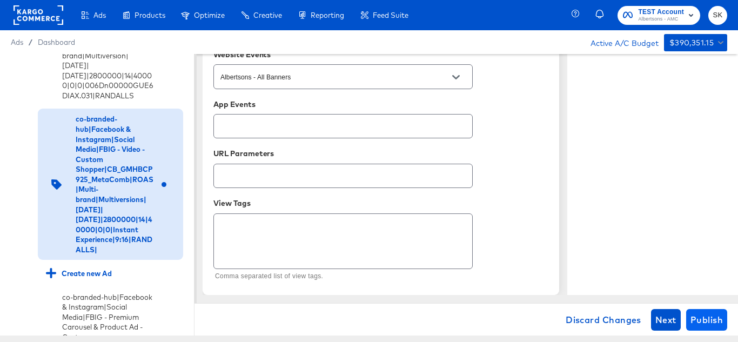
type textarea "x"
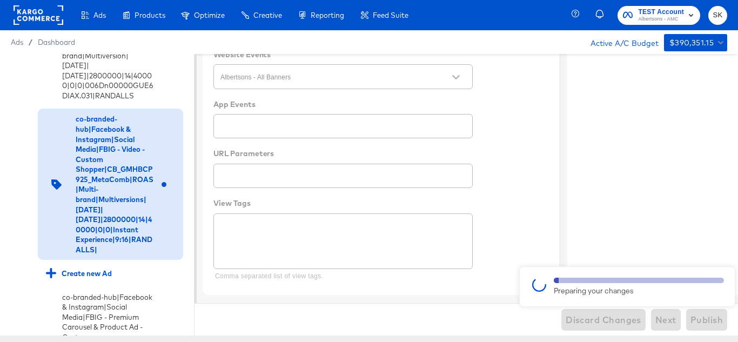
type textarea "x"
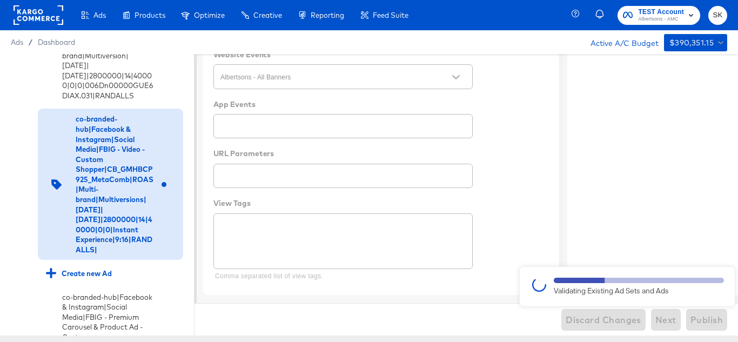
type textarea "x"
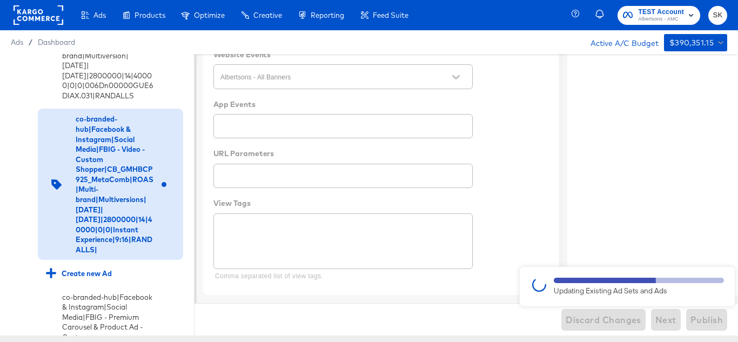
type textarea "x"
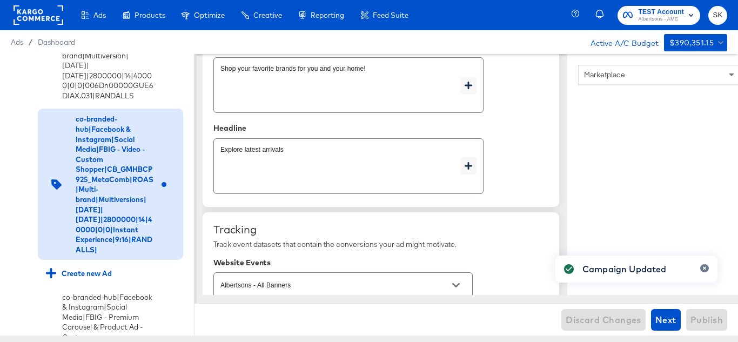
type textarea "x"
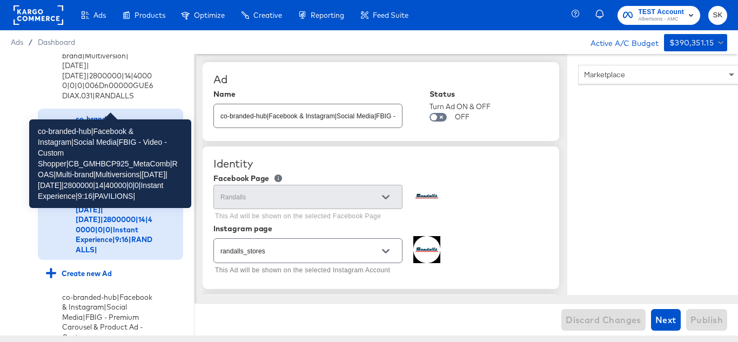
scroll to position [1992, 0]
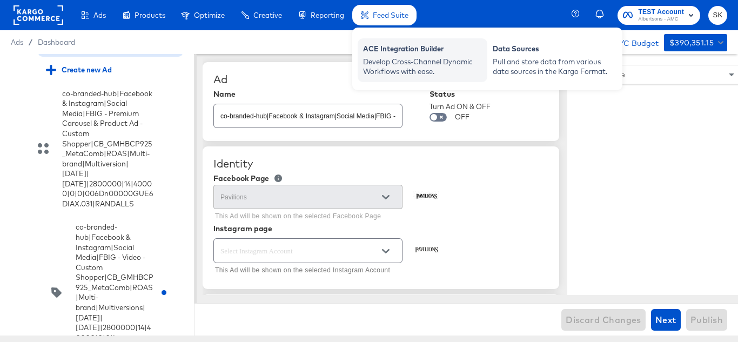
scroll to position [2586, 0]
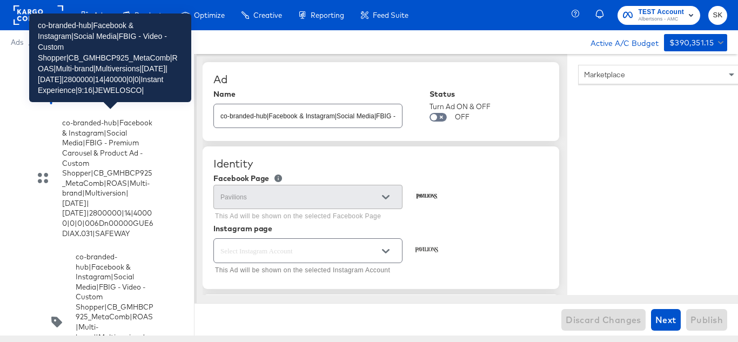
click at [112, 81] on div "co-branded-hub|Facebook & Instagram|Social Media|FBIG - Video - Custom Shopper|…" at bounding box center [115, 10] width 78 height 140
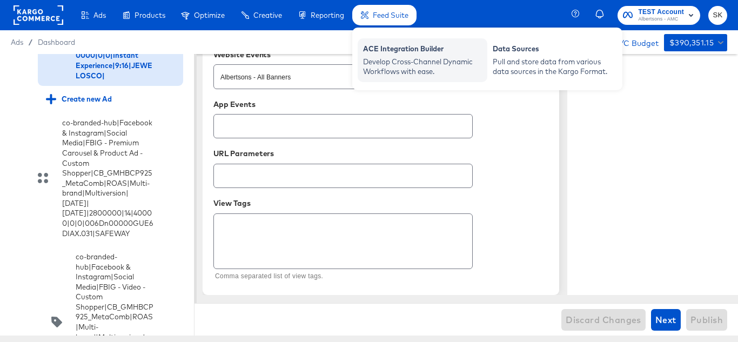
scroll to position [2918, 0]
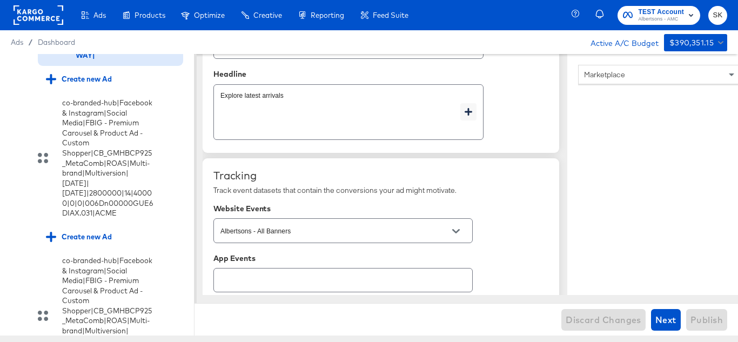
scroll to position [808, 0]
